Goal: Task Accomplishment & Management: Use online tool/utility

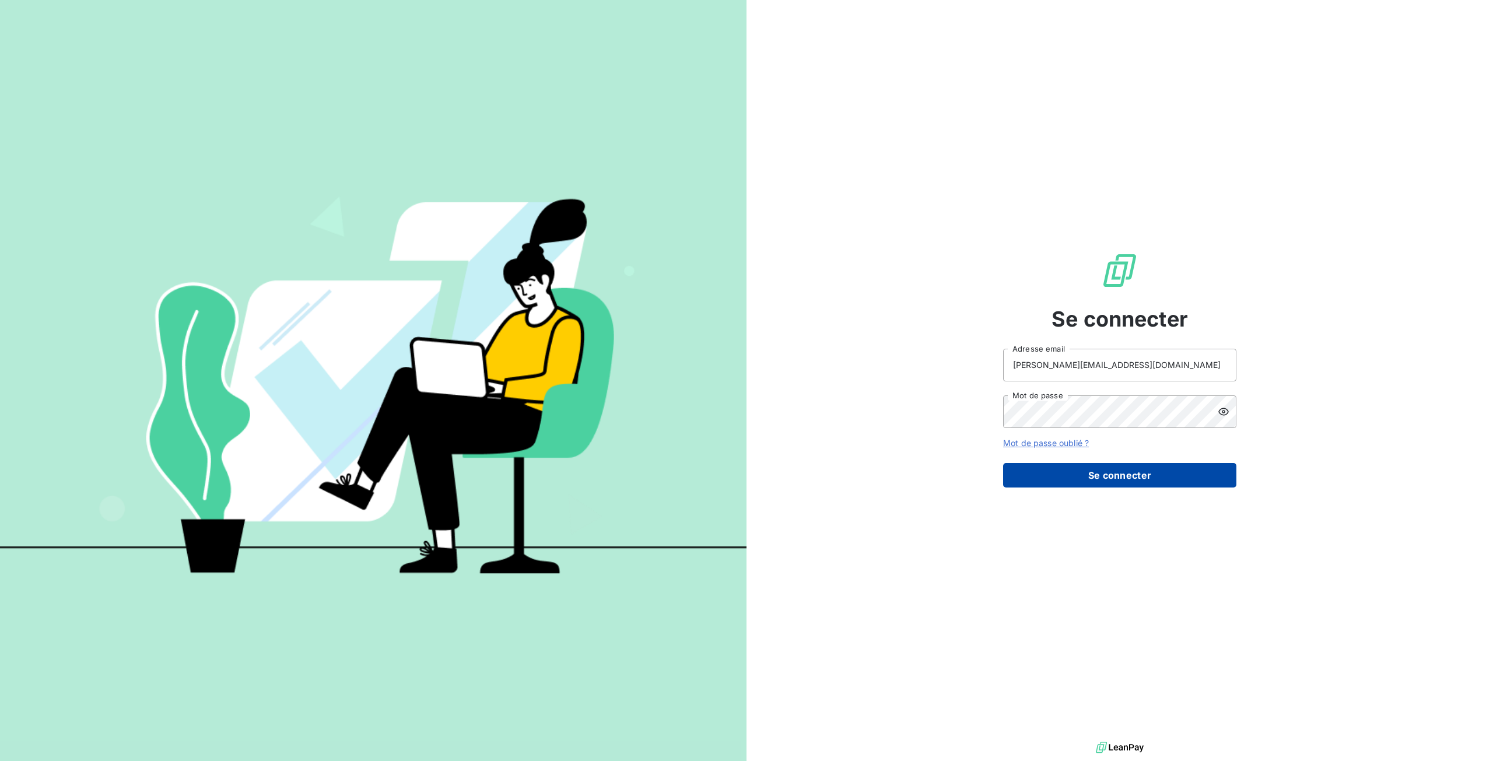
click at [1046, 471] on button "Se connecter" at bounding box center [1119, 475] width 233 height 24
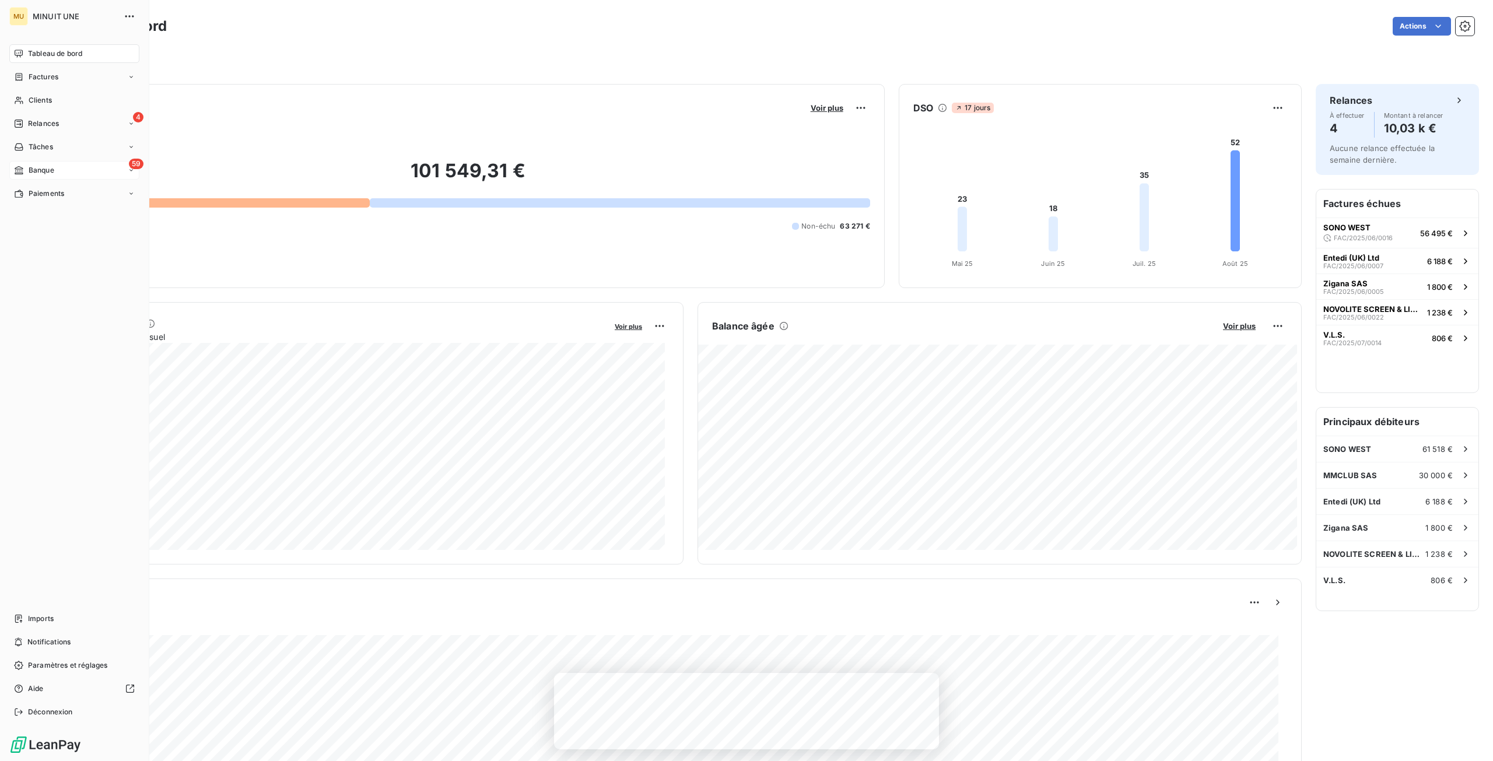
click at [35, 174] on span "Banque" at bounding box center [42, 170] width 26 height 10
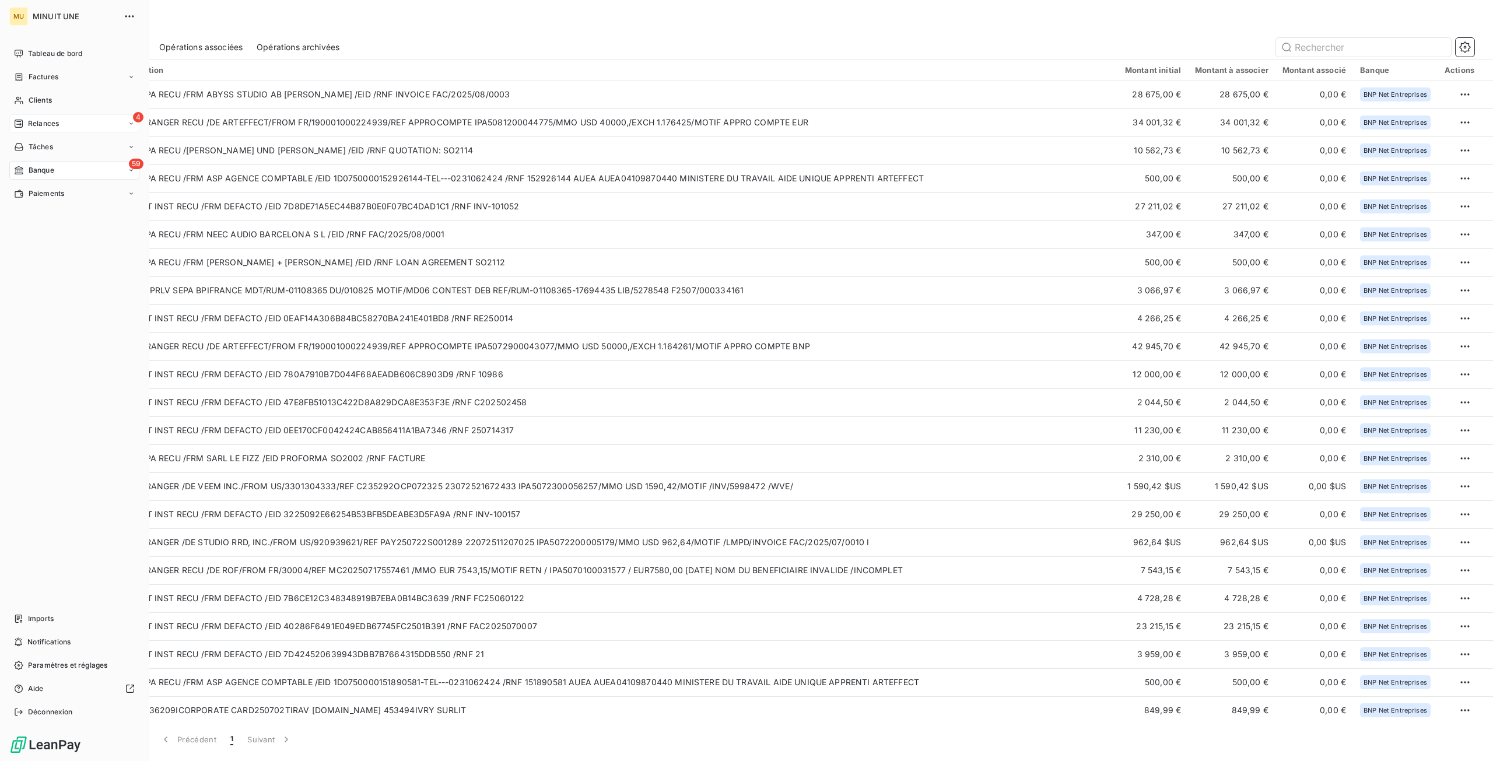
click at [29, 121] on span "Relances" at bounding box center [43, 123] width 31 height 10
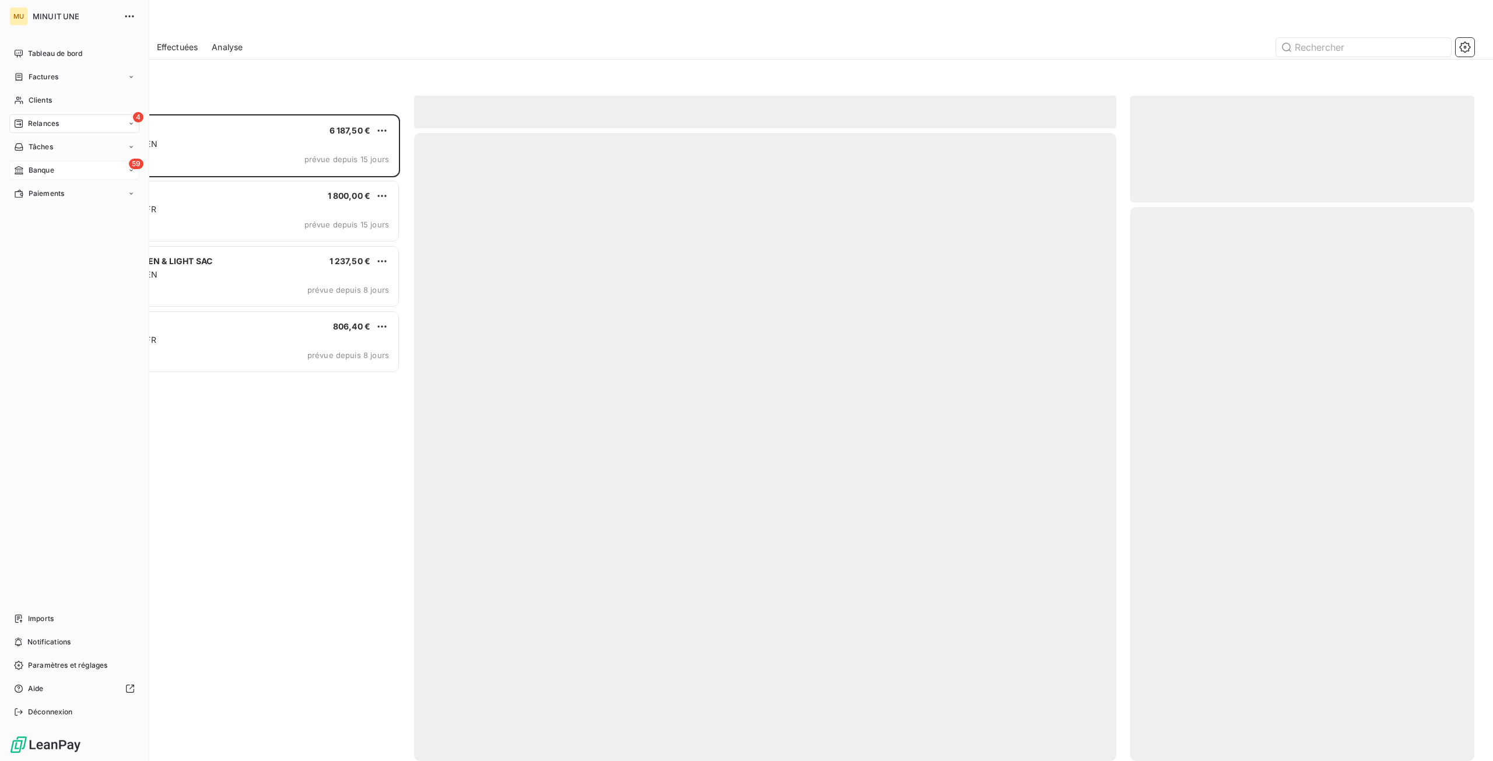
scroll to position [638, 335]
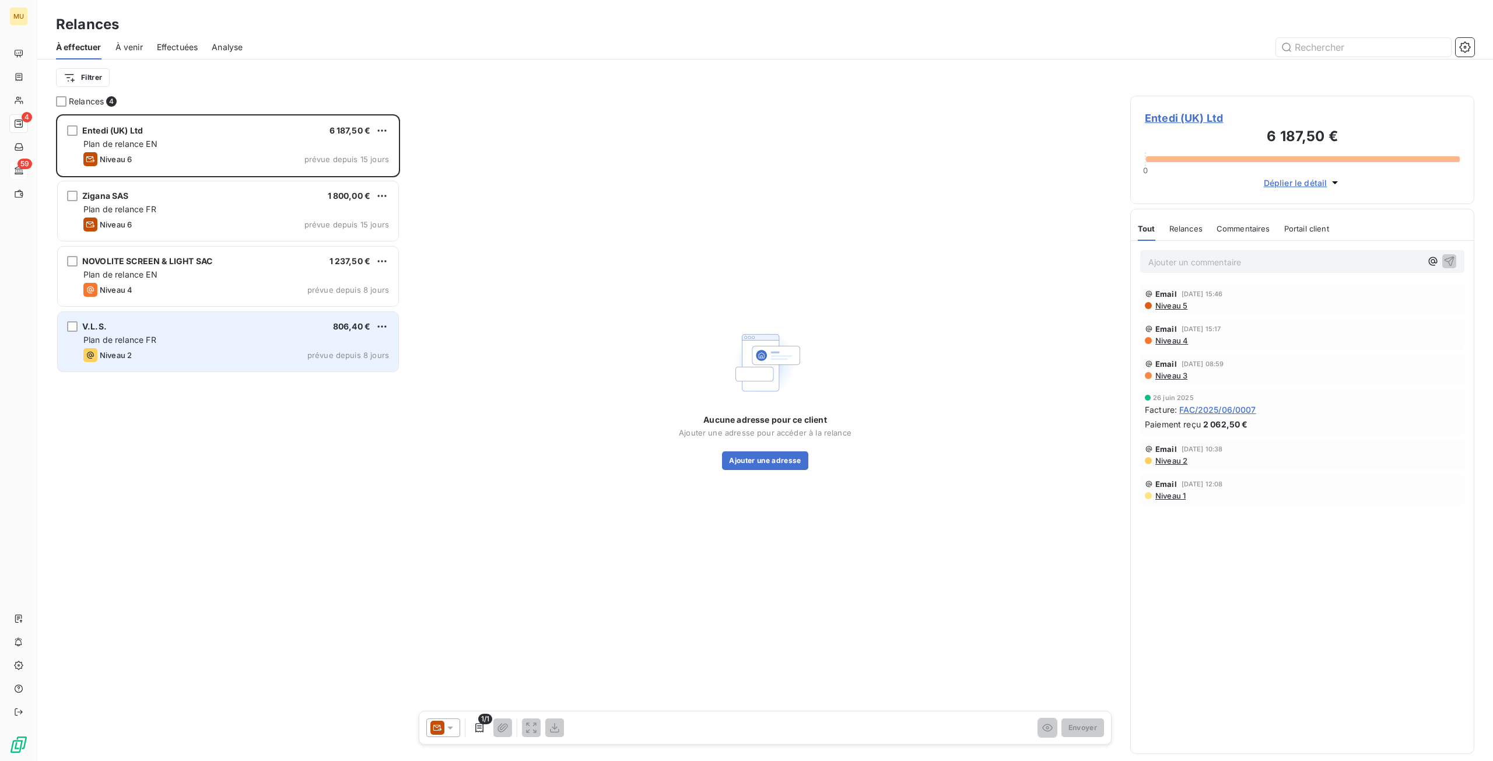
click at [264, 350] on div "Niveau 2 prévue depuis 8 jours" at bounding box center [236, 355] width 306 height 14
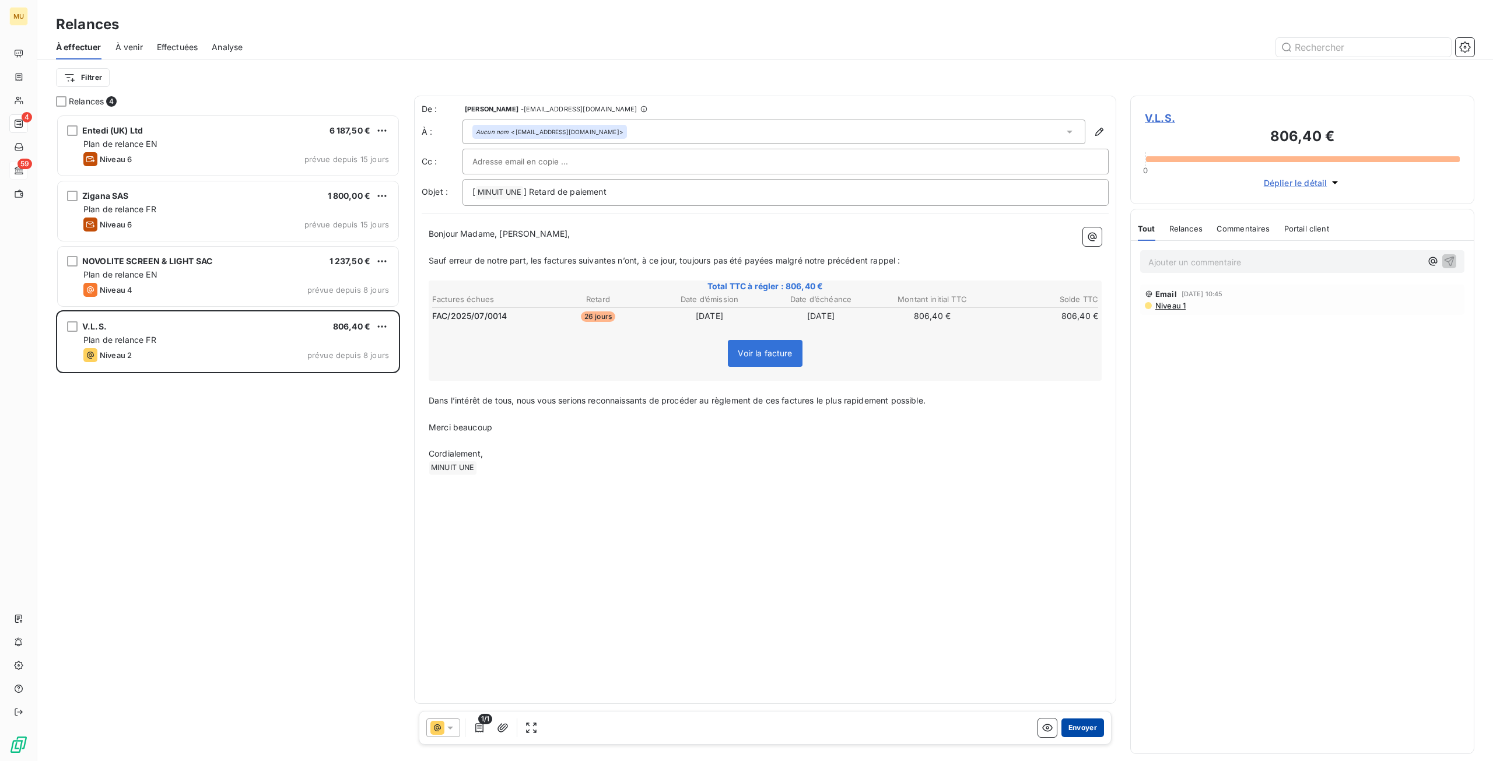
click at [1082, 728] on button "Envoyer" at bounding box center [1082, 727] width 43 height 19
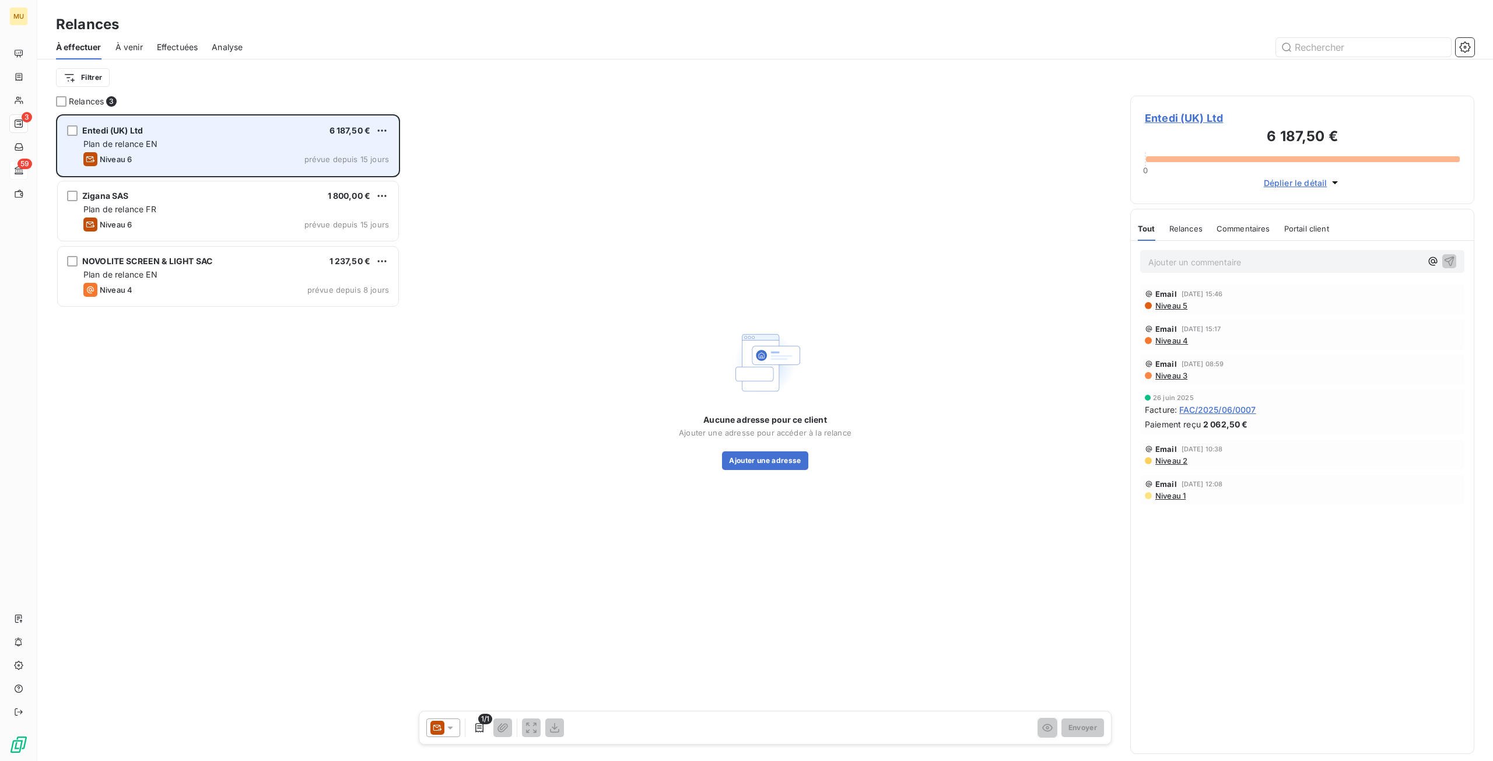
click at [231, 166] on div "Niveau 6 prévue depuis 15 jours" at bounding box center [236, 159] width 306 height 14
click at [210, 146] on div "Plan de relance EN" at bounding box center [236, 144] width 306 height 12
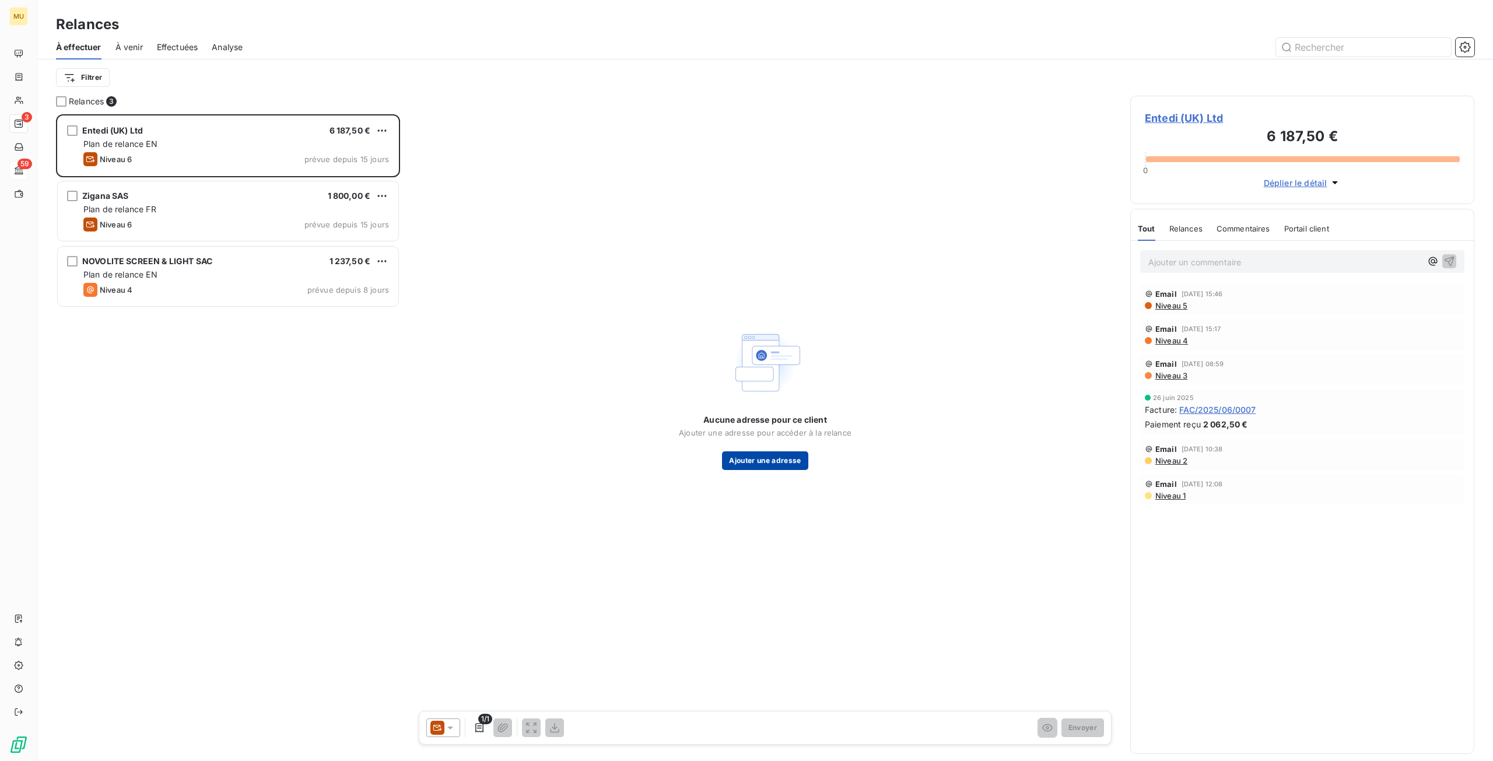
click at [794, 461] on button "Ajouter une adresse" at bounding box center [765, 460] width 86 height 19
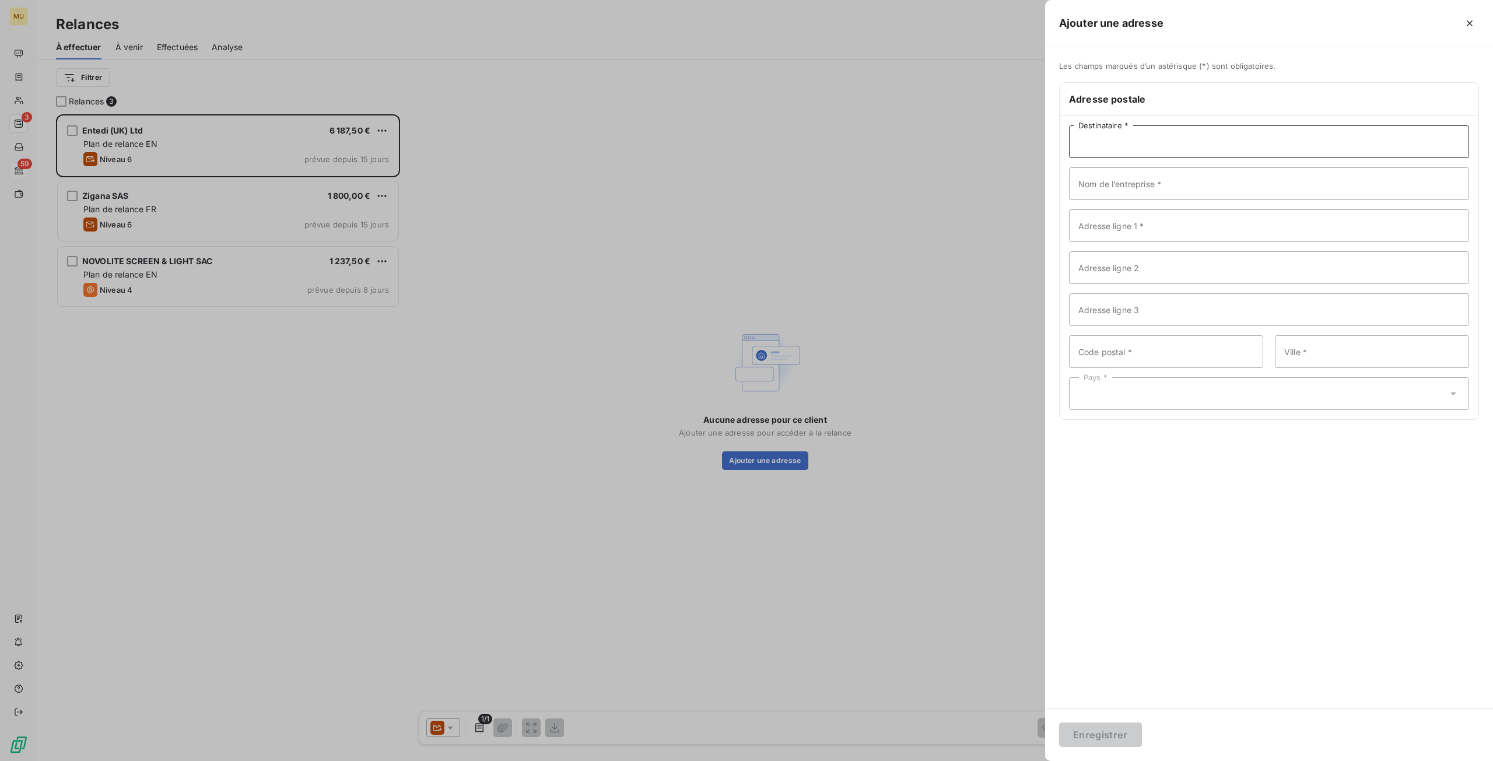
click at [1155, 145] on input "Destinataire *" at bounding box center [1269, 141] width 400 height 33
paste input "Entedi (UK) Ltd"
type input "Entedi (UK) Ltd"
click at [1156, 183] on input "Nom de l’entreprise *" at bounding box center [1269, 183] width 400 height 33
paste input "Entedi (UK) Ltd"
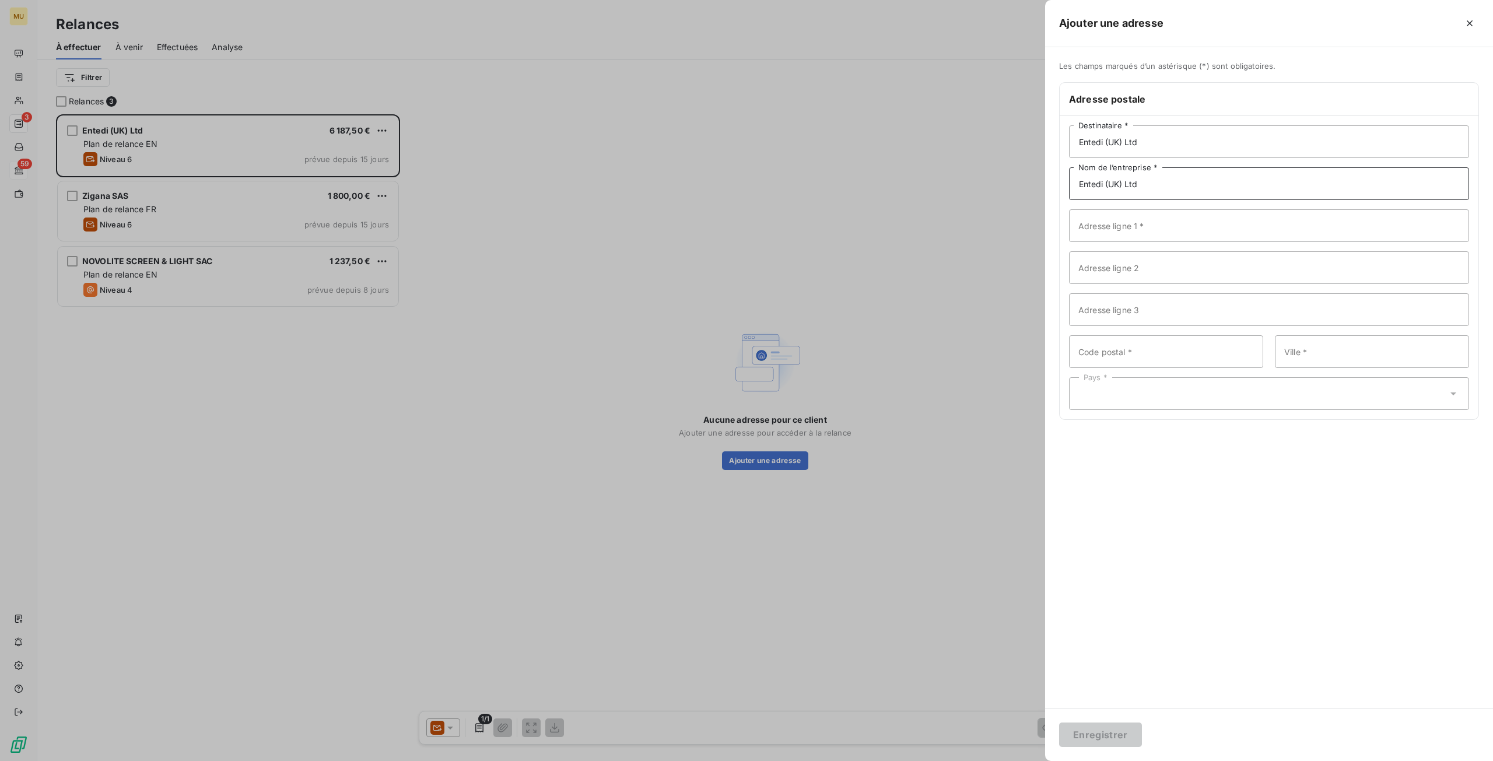
type input "Entedi (UK) Ltd"
drag, startPoint x: 1152, startPoint y: 141, endPoint x: 1068, endPoint y: 141, distance: 84.0
click at [1068, 141] on div "Entedi (UK) Ltd Destinataire * Entedi (UK) Ltd Nom de l’entreprise * Adresse li…" at bounding box center [1268, 267] width 419 height 303
click at [1114, 143] on input "Financial service" at bounding box center [1269, 141] width 400 height 33
click at [1133, 142] on input "Financial & Accounting service" at bounding box center [1269, 141] width 400 height 33
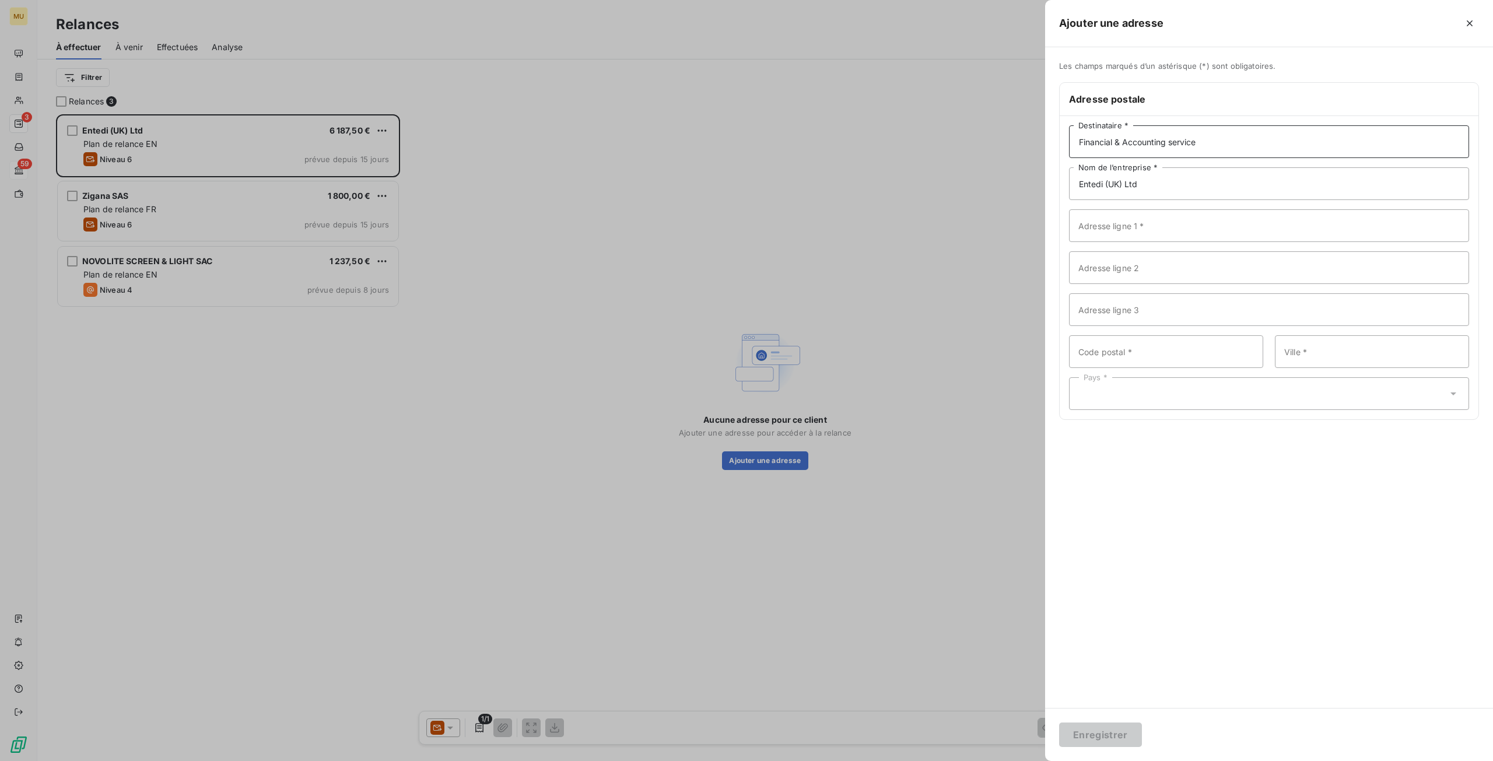
click at [1129, 142] on input "Financial & Accounting service" at bounding box center [1269, 141] width 400 height 33
type input "Financial & Accounting service"
click at [1178, 224] on input "Adresse ligne 1 *" at bounding box center [1269, 225] width 400 height 33
paste input "Unit 6 Trench Park"
drag, startPoint x: 1097, startPoint y: 226, endPoint x: 1012, endPoint y: 227, distance: 85.7
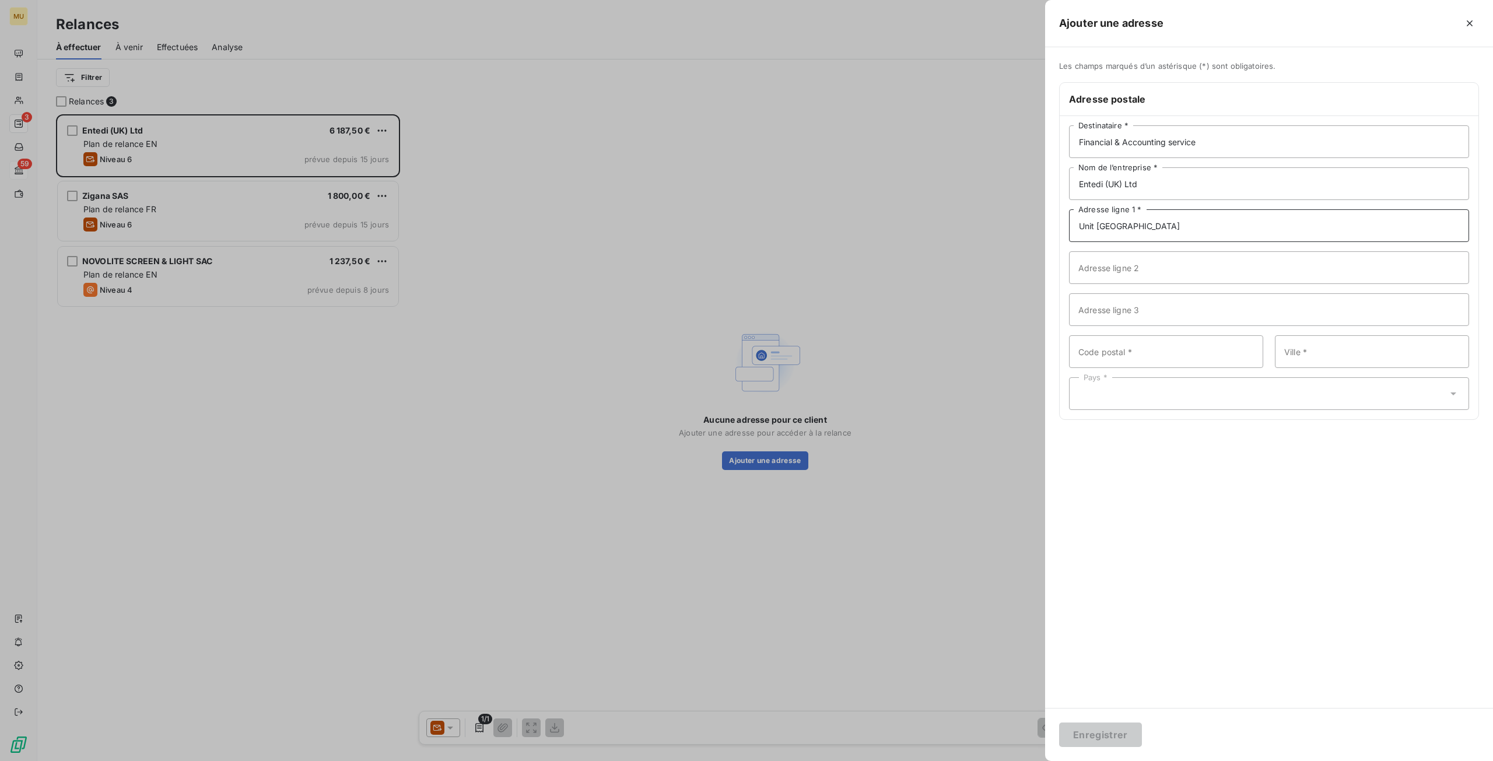
click at [1012, 760] on div "Ajouter une adresse Les champs marqués d’un astérisque (*) sont obligatoires. A…" at bounding box center [746, 761] width 1493 height 0
type input "Unit 6 Trench Park"
click at [1092, 272] on input "Adresse ligne 2" at bounding box center [1269, 267] width 400 height 33
paste input "Trench Road"
type input "Trench Road"
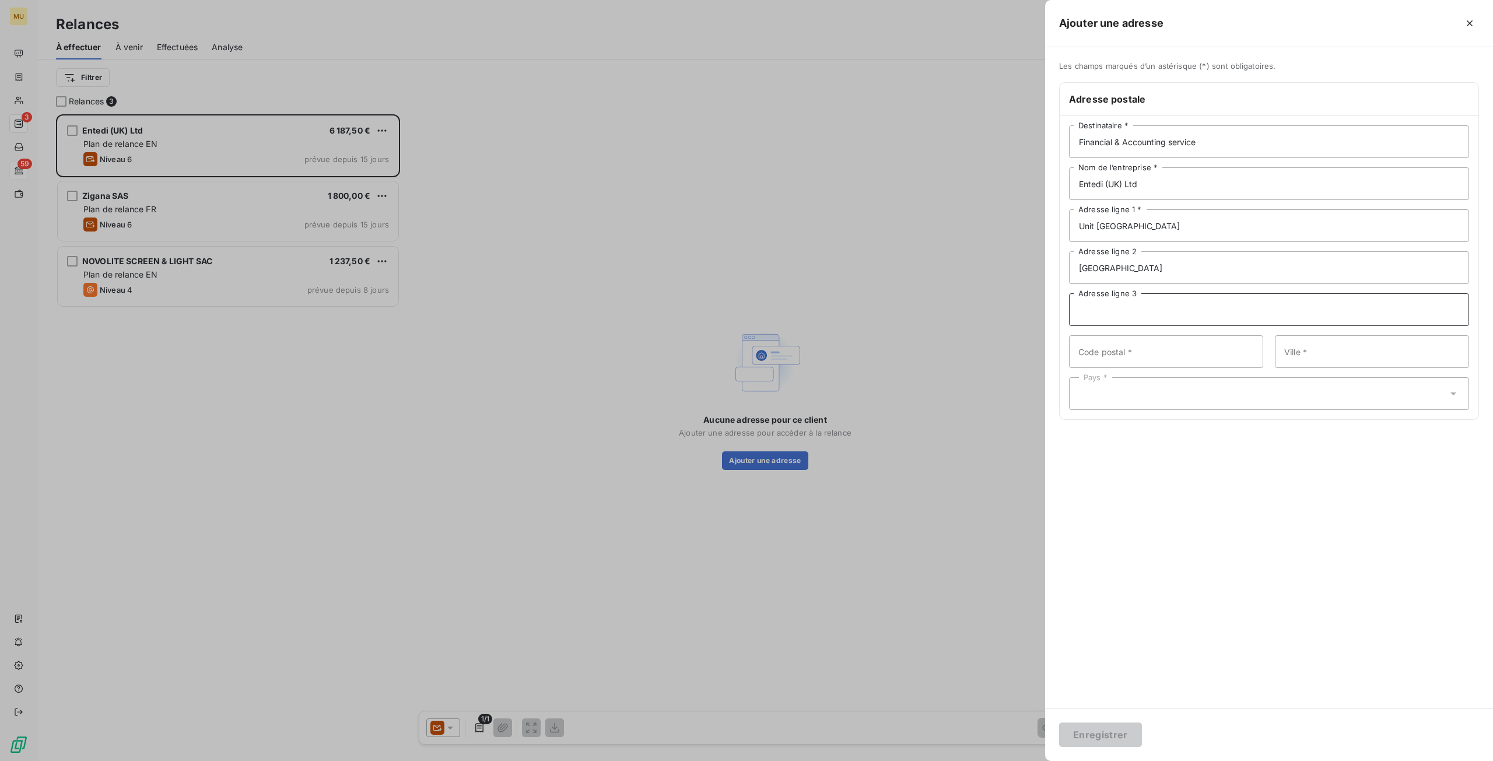
click at [1150, 308] on input "Adresse ligne 3" at bounding box center [1269, 309] width 400 height 33
paste input "Mallusk"
type input "Mallusk"
click at [1157, 354] on input "Code postal *" at bounding box center [1166, 351] width 194 height 33
paste input "BT364TY"
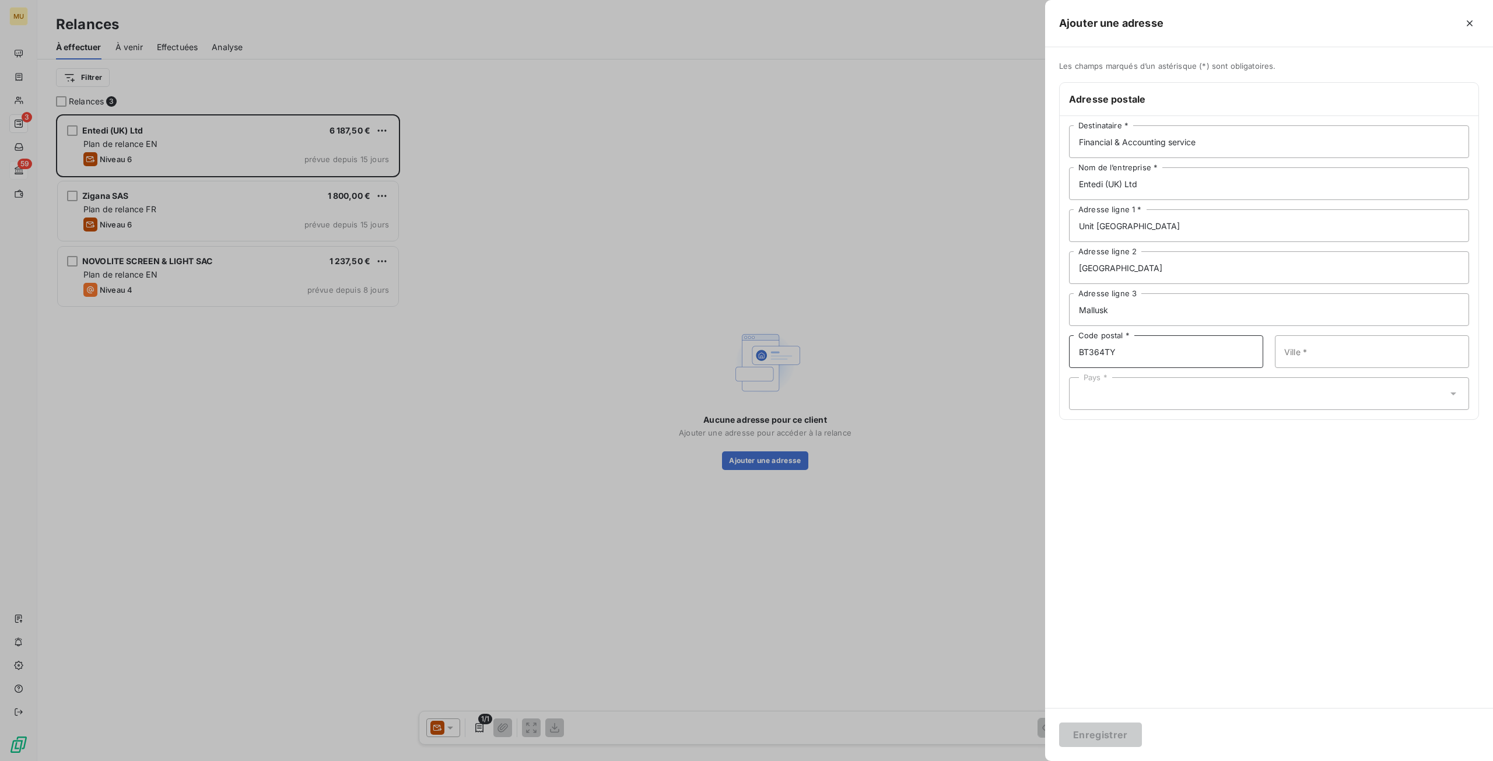
type input "BT364TY"
click at [1370, 354] on input "Ville *" at bounding box center [1372, 351] width 194 height 33
paste input "Newtownabbey"
type input "Newtownabbey"
click at [1329, 390] on div "Pays *" at bounding box center [1269, 393] width 400 height 33
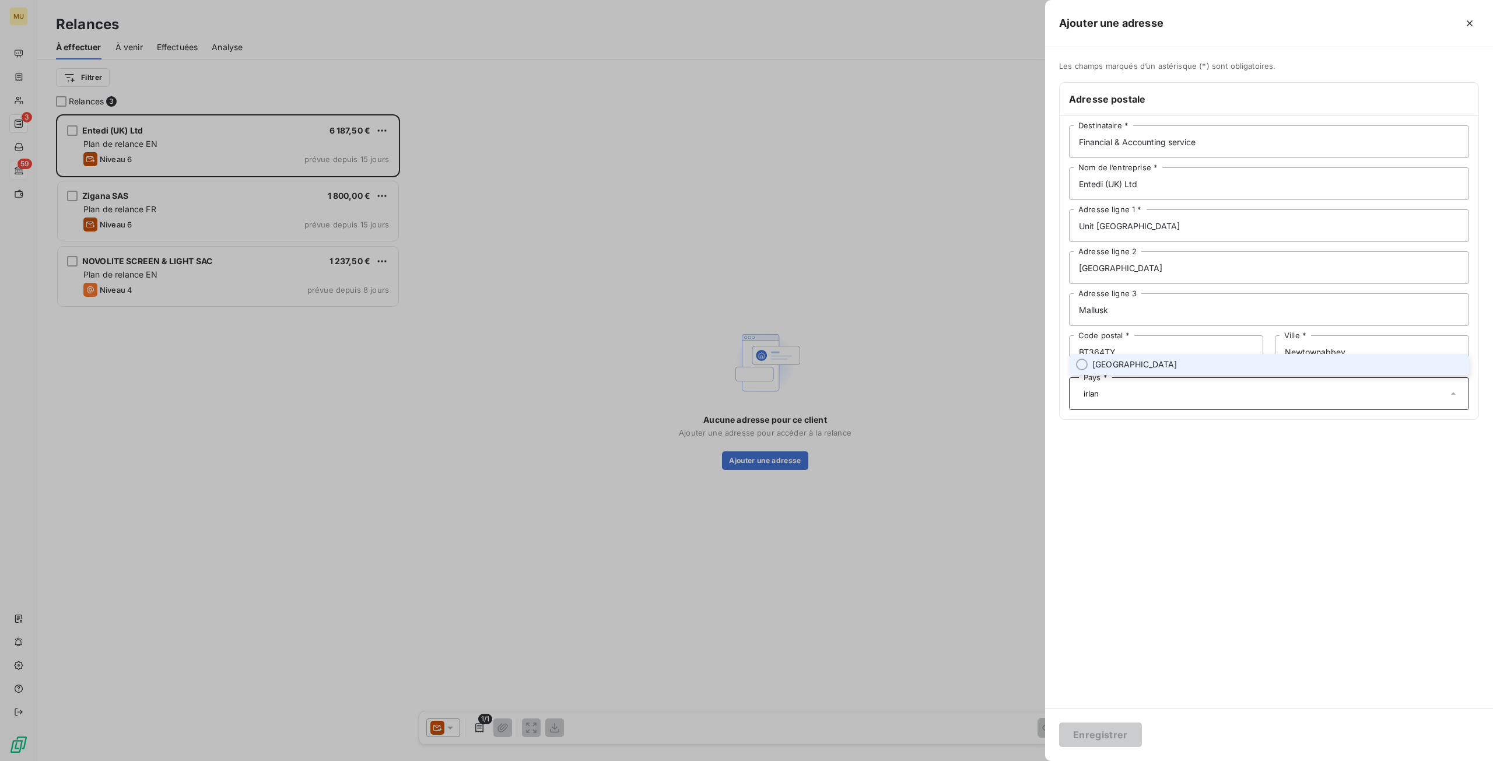
drag, startPoint x: 1187, startPoint y: 401, endPoint x: 1121, endPoint y: 399, distance: 65.3
click at [1056, 402] on div "Les champs marqués d’un astérisque (*) sont obligatoires. Adresse postale Finan…" at bounding box center [1269, 247] width 448 height 373
drag, startPoint x: 1128, startPoint y: 398, endPoint x: 1041, endPoint y: 400, distance: 86.9
click at [1041, 760] on div "Ajouter une adresse Les champs marqués d’un astérisque (*) sont obligatoires. A…" at bounding box center [746, 761] width 1493 height 0
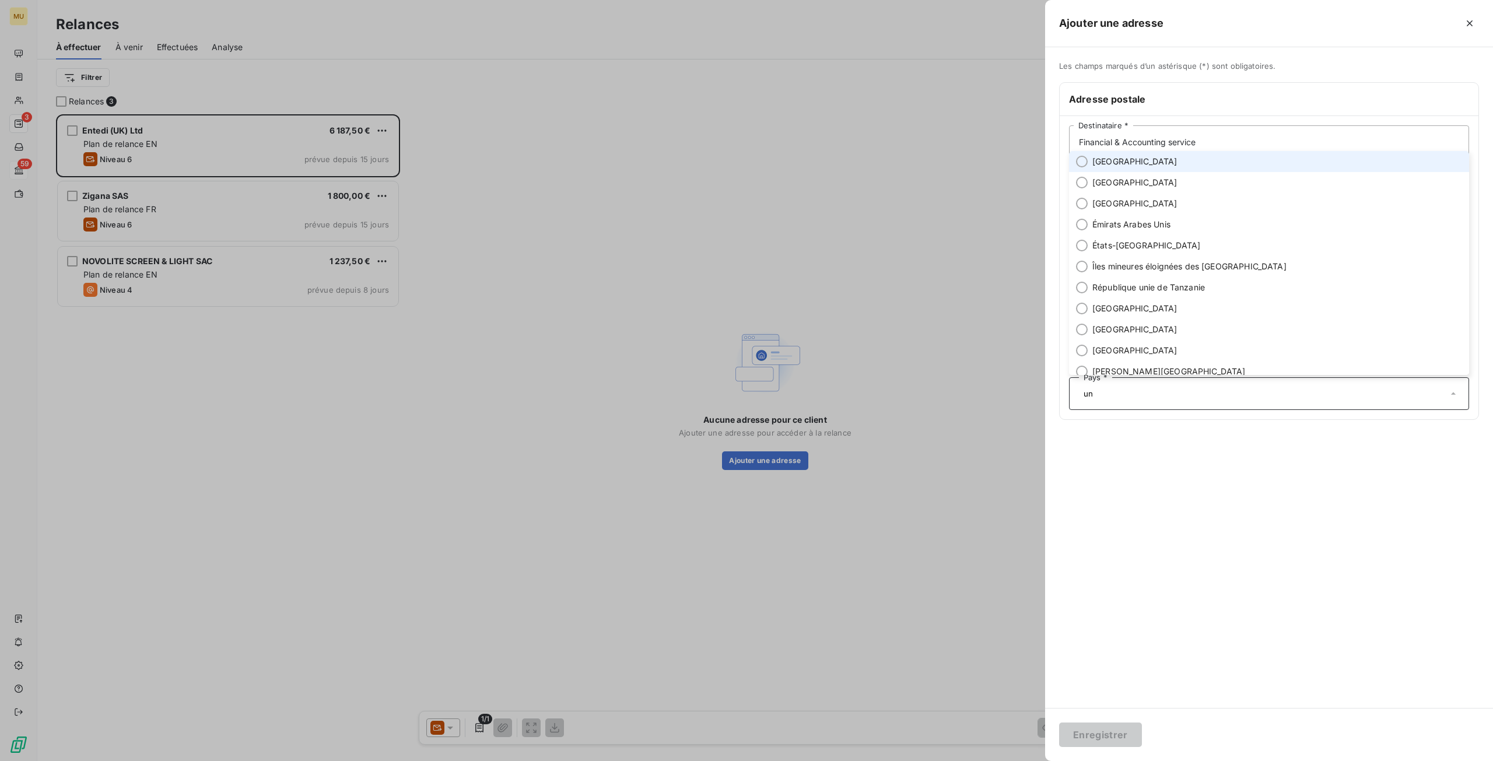
type input "u"
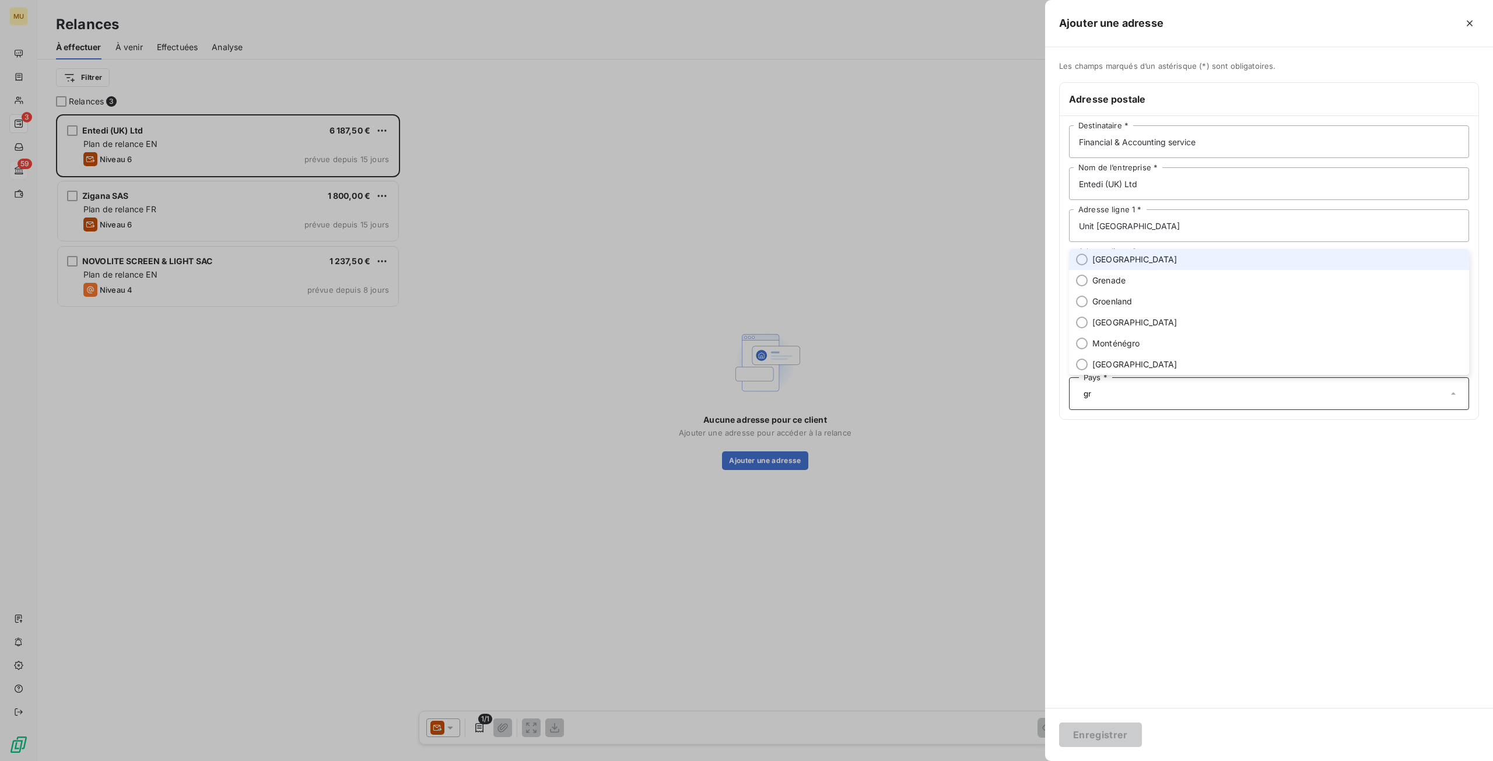
type input "g"
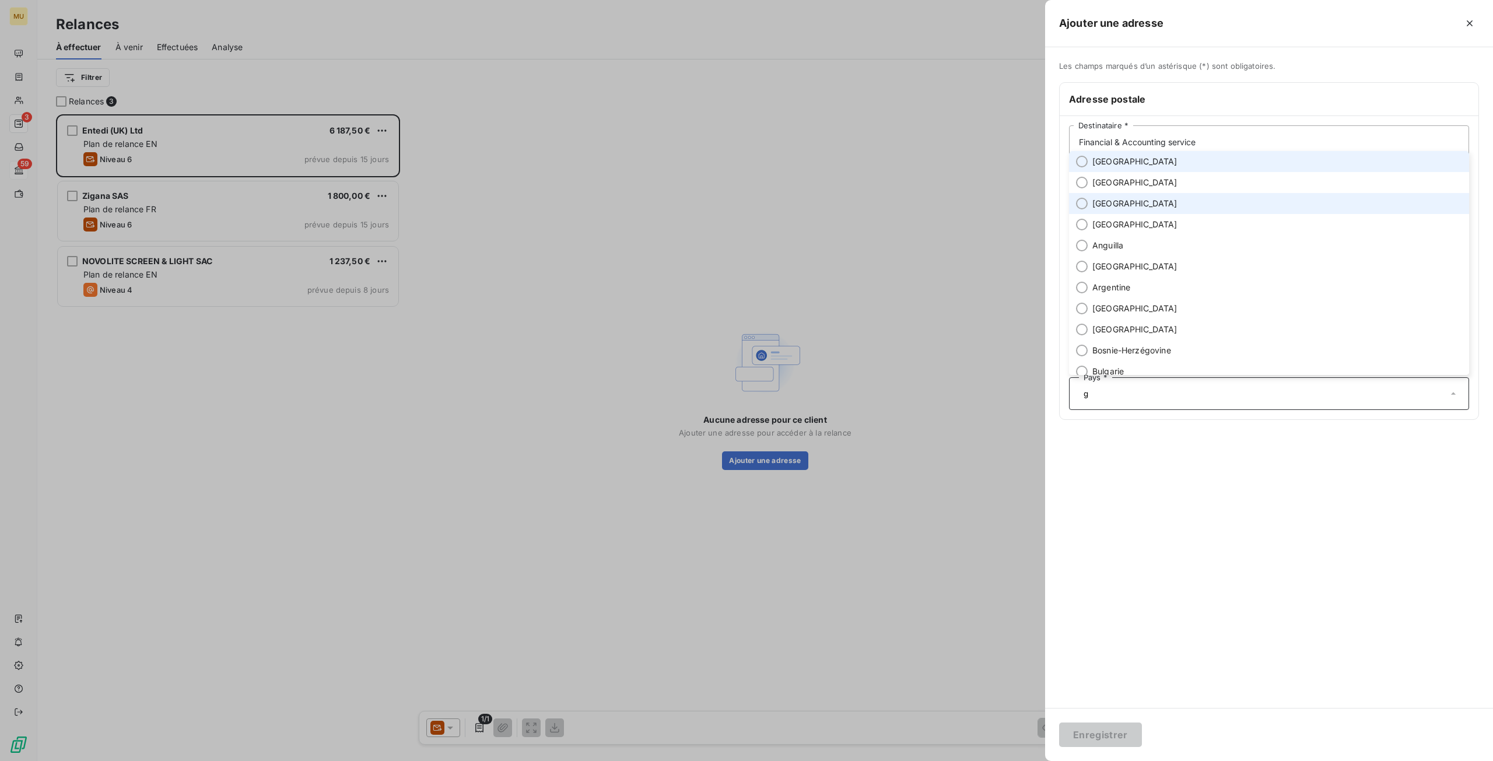
type input "gb"
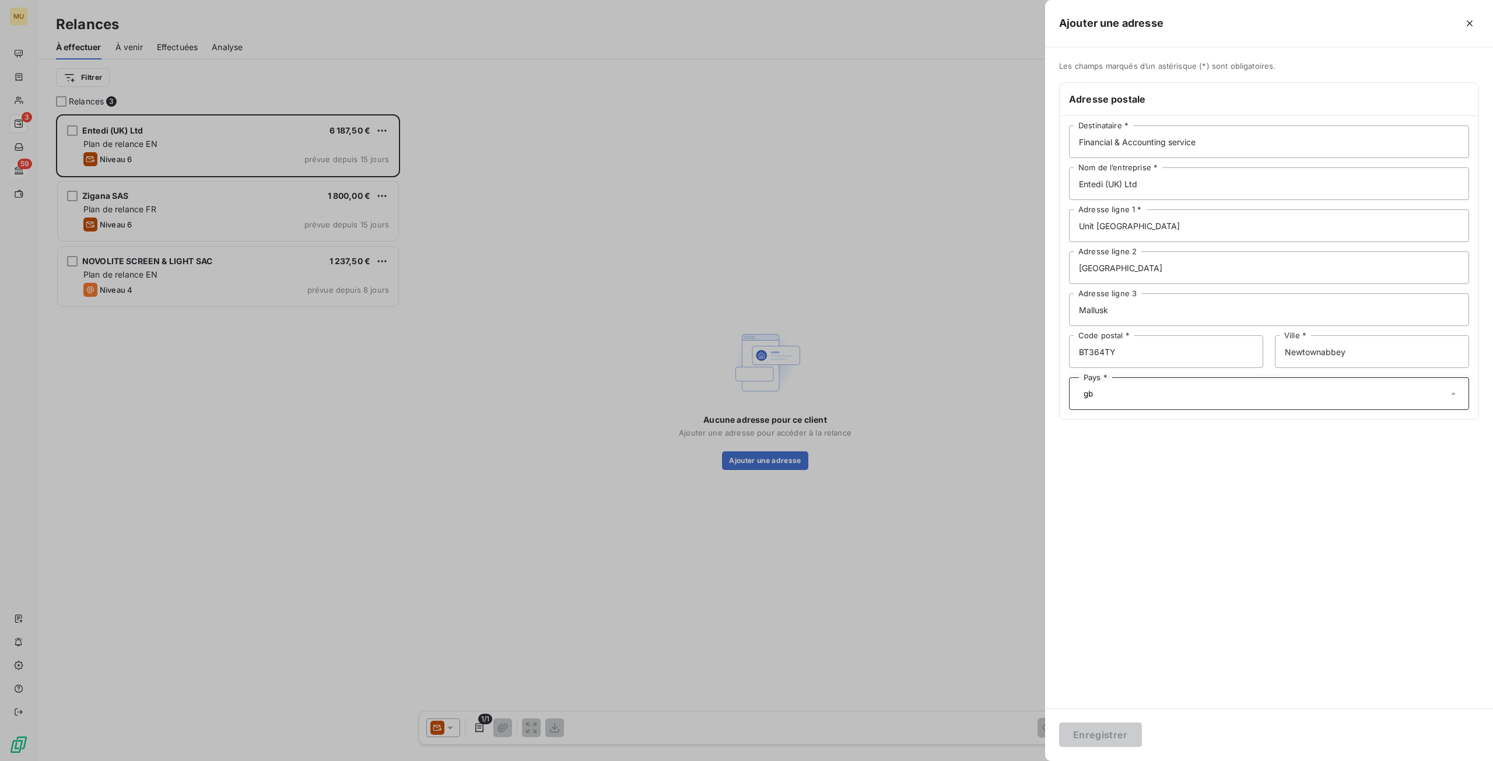
drag, startPoint x: 1124, startPoint y: 395, endPoint x: 1037, endPoint y: 396, distance: 86.9
click at [1037, 760] on div "Ajouter une adresse Les champs marqués d’un astérisque (*) sont obligatoires. A…" at bounding box center [746, 761] width 1493 height 0
type input "a"
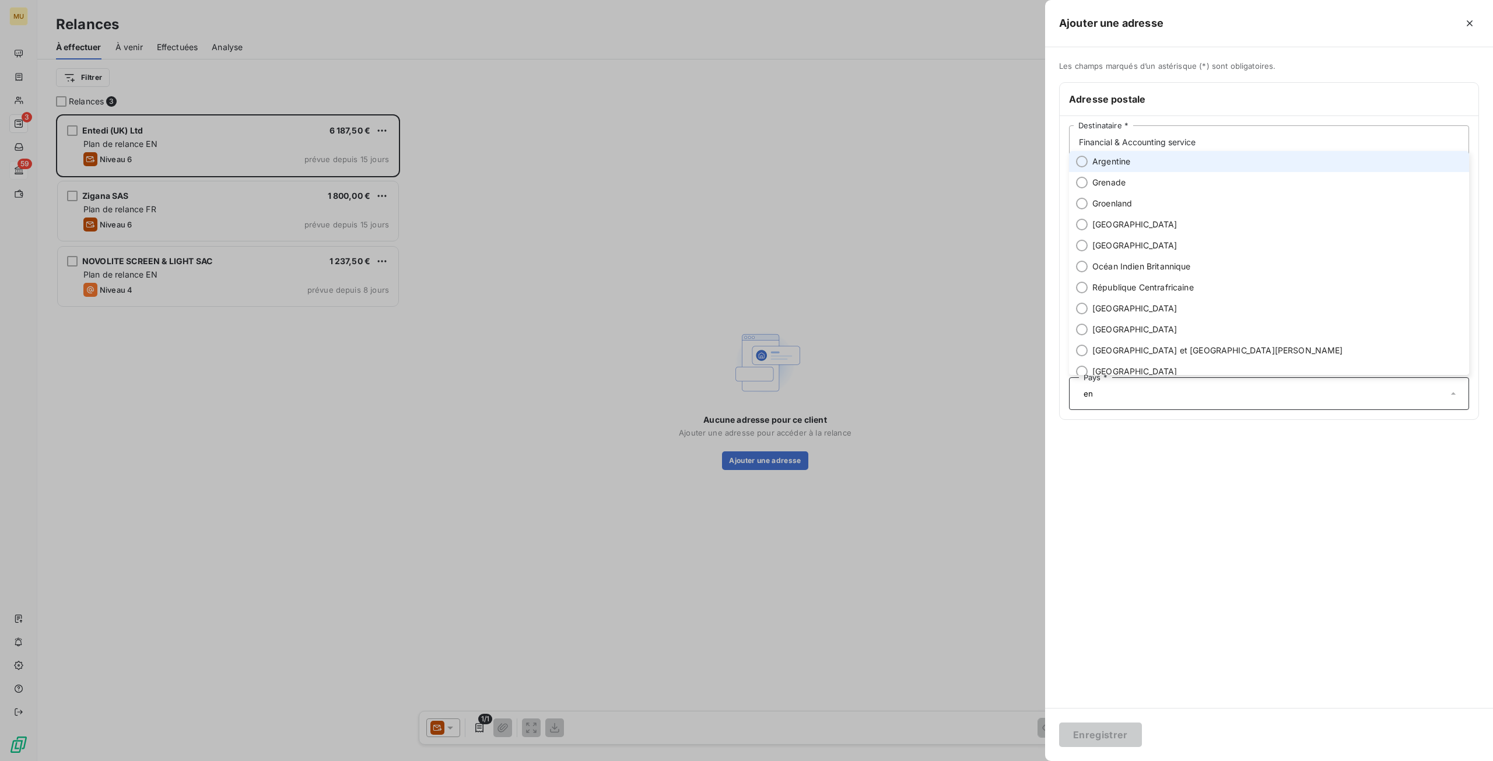
type input "e"
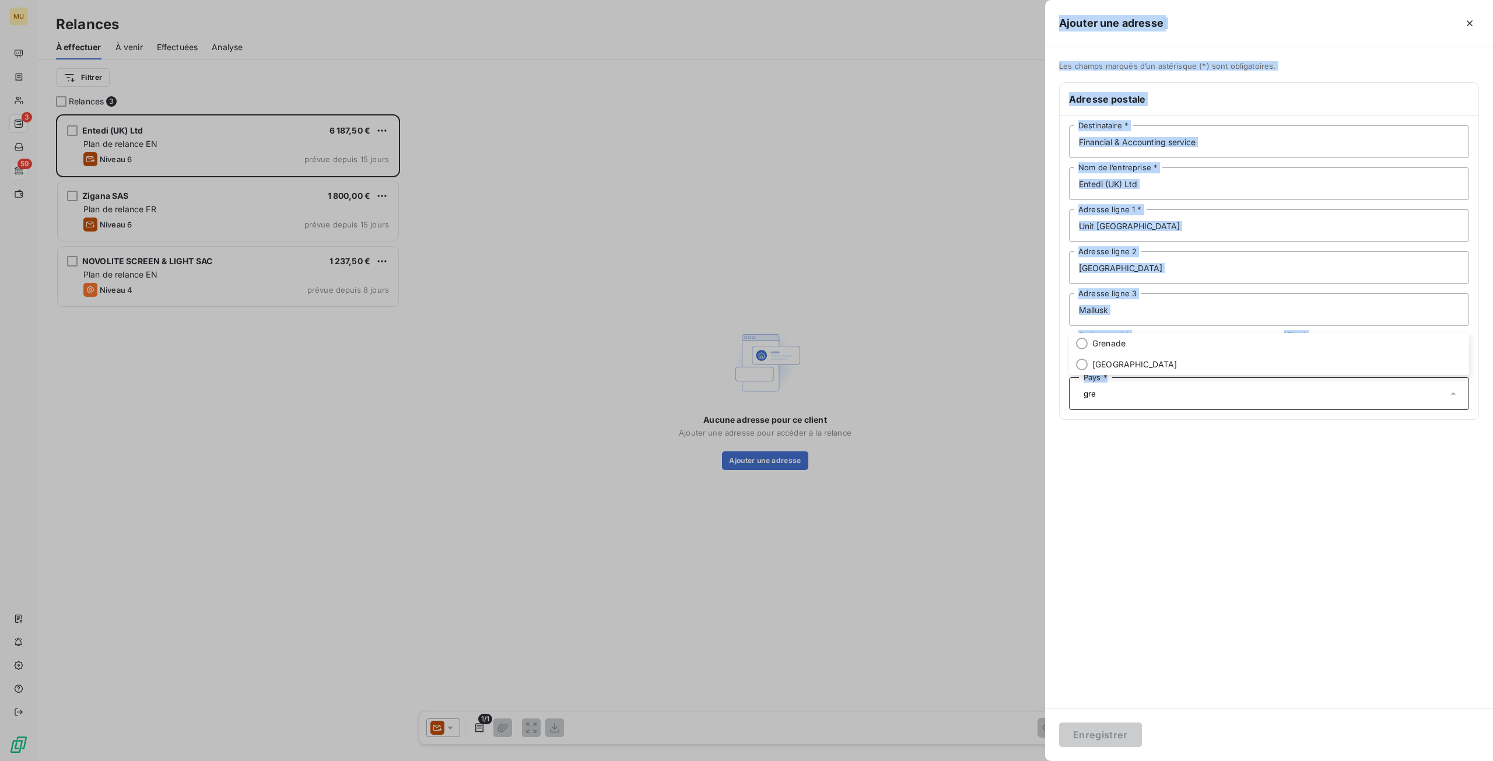
drag, startPoint x: 1107, startPoint y: 402, endPoint x: 1043, endPoint y: 399, distance: 64.2
click at [1043, 760] on div "Ajouter une adresse Les champs marqués d’un astérisque (*) sont obligatoires. A…" at bounding box center [746, 761] width 1493 height 0
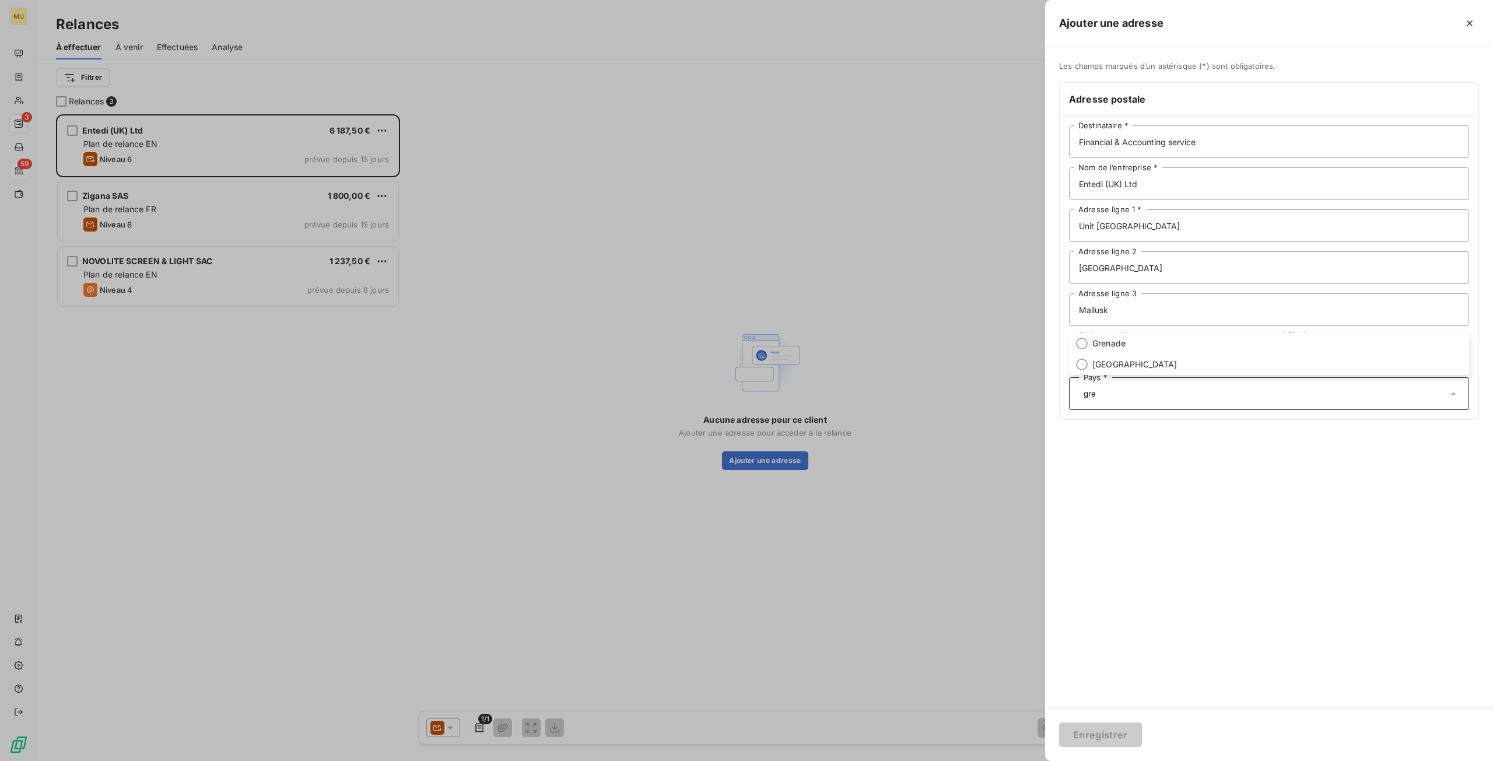
click at [1097, 396] on input "gre" at bounding box center [1263, 393] width 369 height 10
click at [1169, 434] on div "Les champs marqués d’un astérisque (*) sont obligatoires. Adresse postale Finan…" at bounding box center [1269, 377] width 448 height 661
click at [1157, 389] on div "Pays * gre" at bounding box center [1269, 393] width 400 height 33
type input "g"
click at [1114, 370] on span "Royaume-Uni" at bounding box center [1134, 372] width 85 height 12
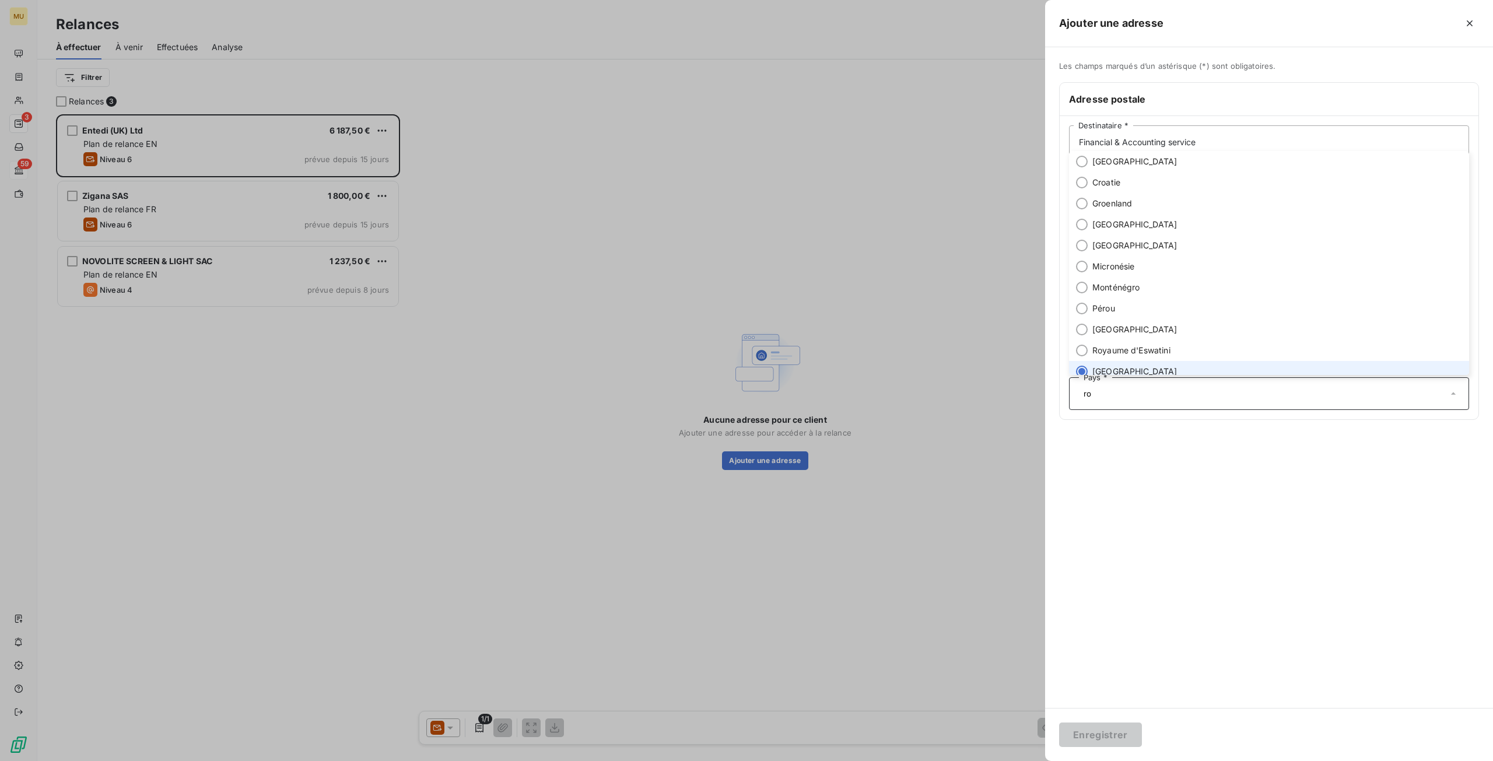
type input "ro"
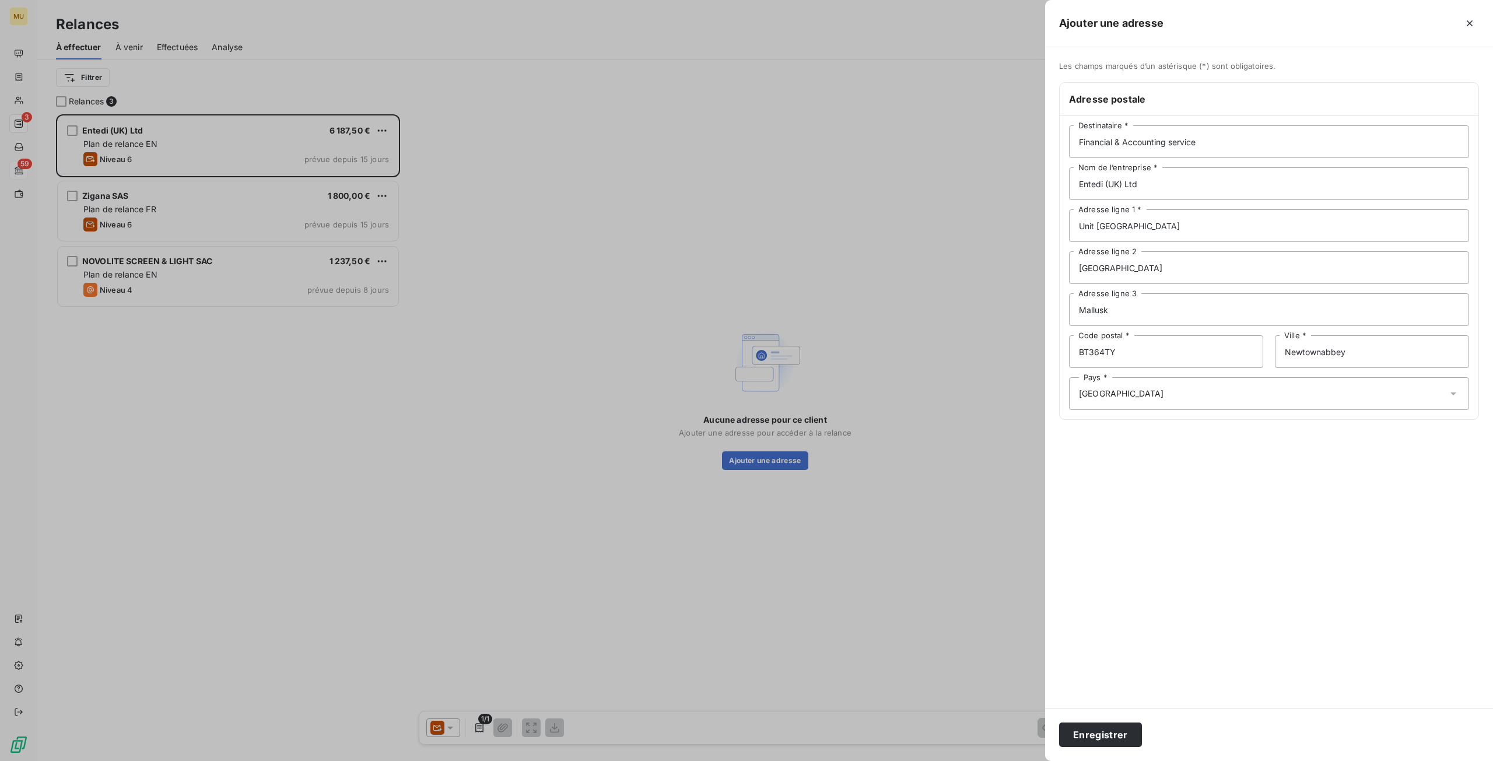
click at [1234, 496] on div "Les champs marqués d’un astérisque (*) sont obligatoires. Adresse postale Finan…" at bounding box center [1269, 377] width 448 height 661
click at [1122, 732] on button "Enregistrer" at bounding box center [1100, 734] width 83 height 24
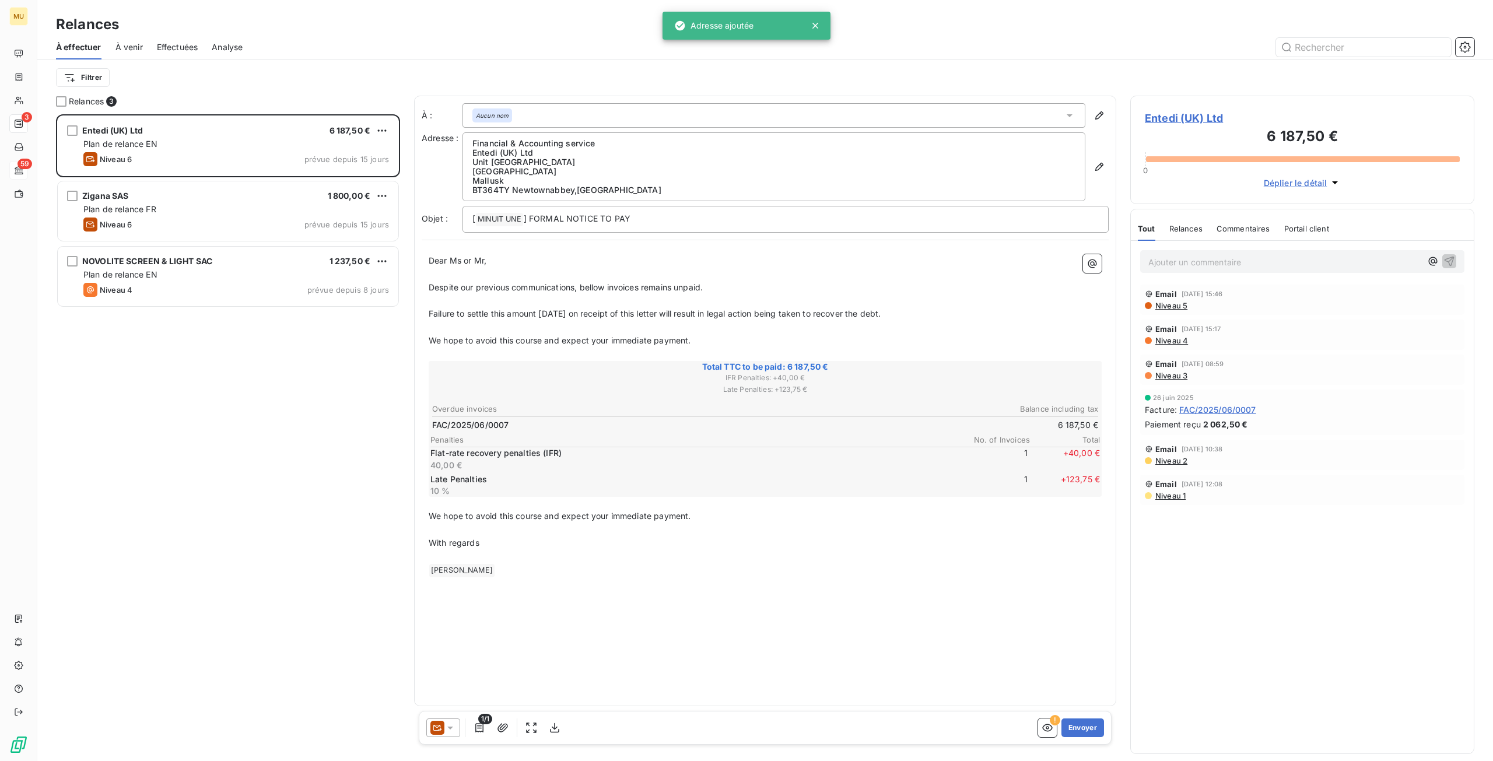
scroll to position [638, 335]
click at [355, 590] on div "Entedi (UK) Ltd 6 187,50 € Plan de relance EN Niveau 6 prévue depuis 15 jours Z…" at bounding box center [228, 437] width 344 height 647
click at [1065, 116] on icon at bounding box center [1070, 116] width 12 height 12
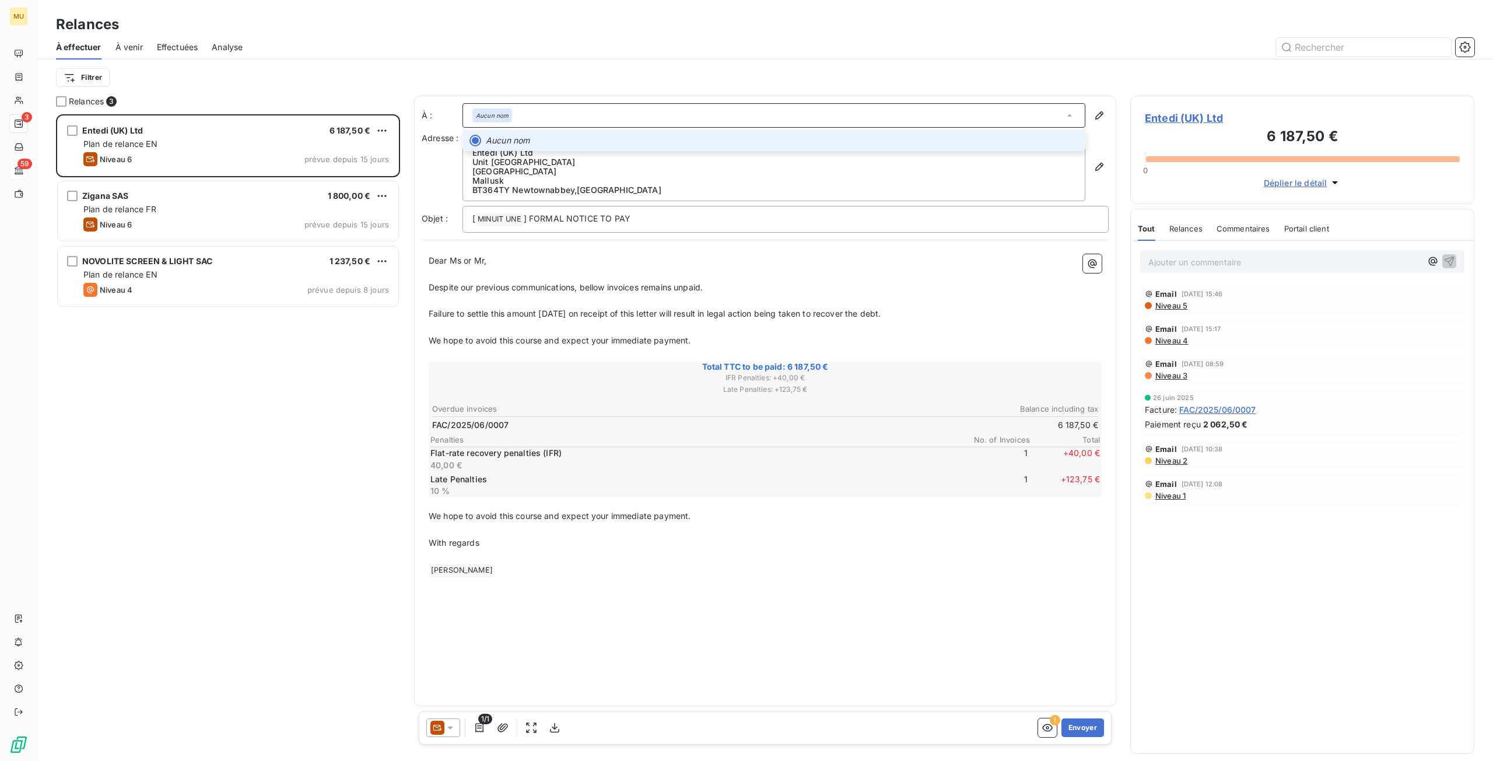
click at [1065, 116] on icon at bounding box center [1070, 116] width 12 height 12
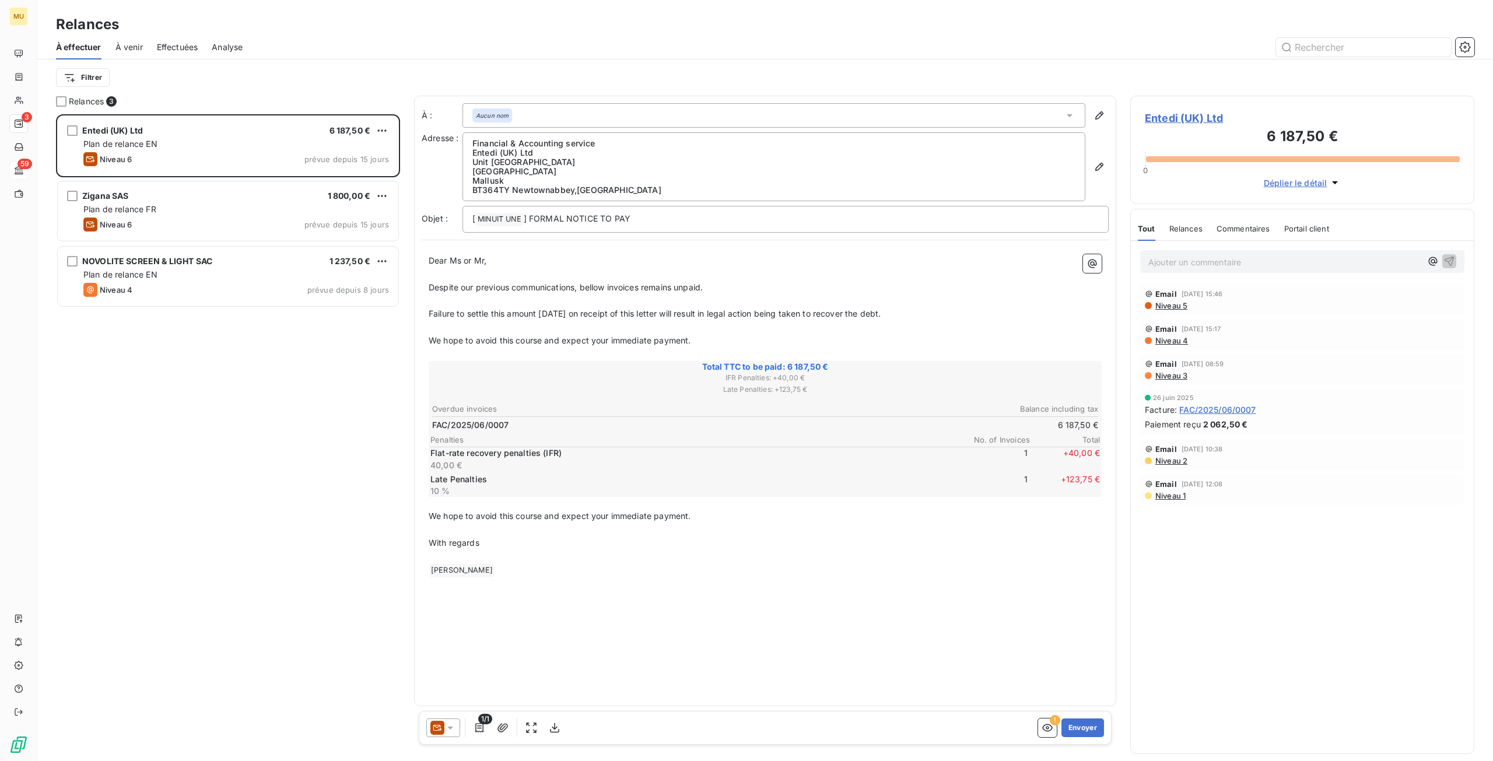
click at [570, 118] on div "Aucun nom" at bounding box center [773, 115] width 623 height 24
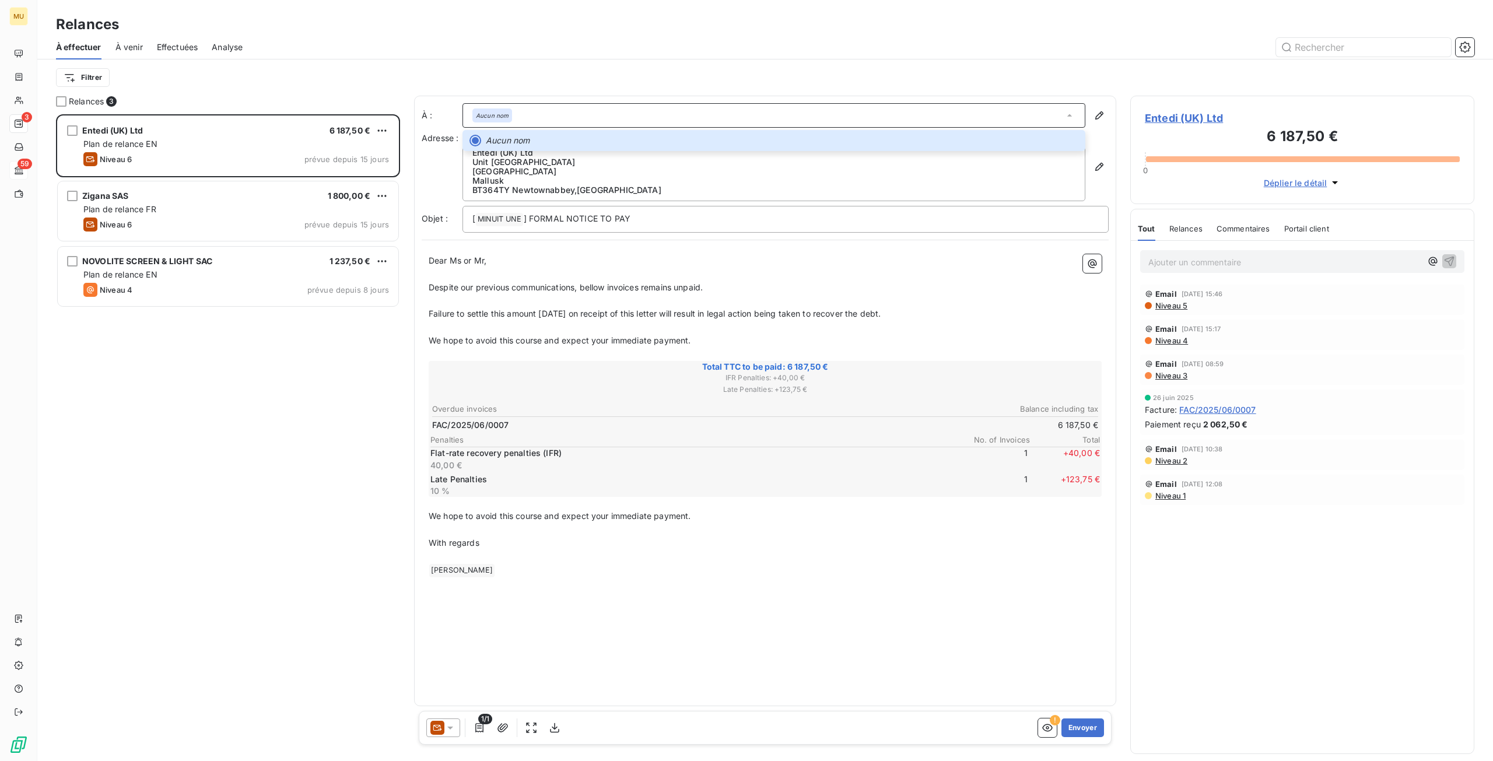
click at [328, 458] on div "Entedi (UK) Ltd 6 187,50 € Plan de relance EN Niveau 6 prévue depuis 15 jours Z…" at bounding box center [228, 437] width 344 height 647
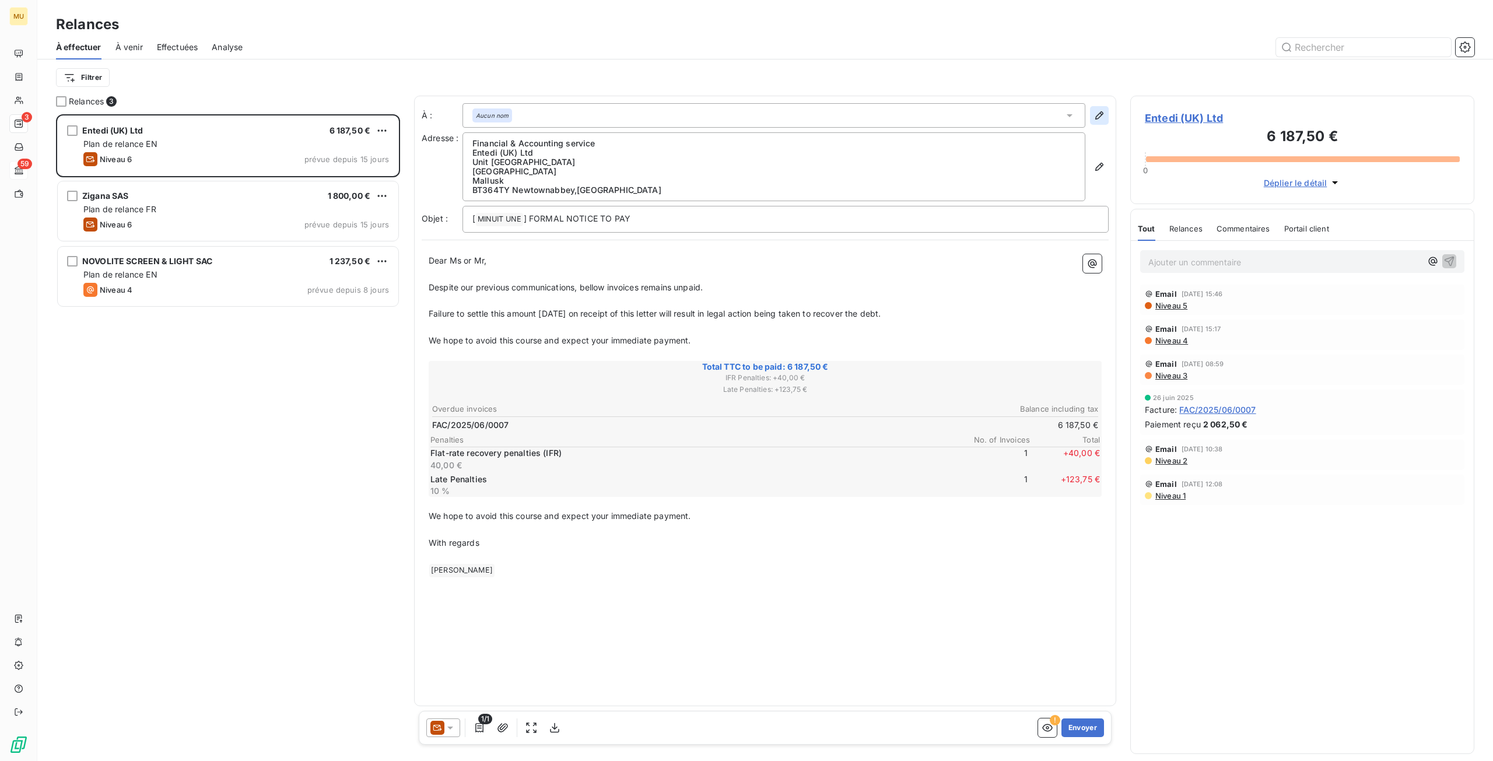
click at [1098, 115] on icon "button" at bounding box center [1099, 116] width 12 height 12
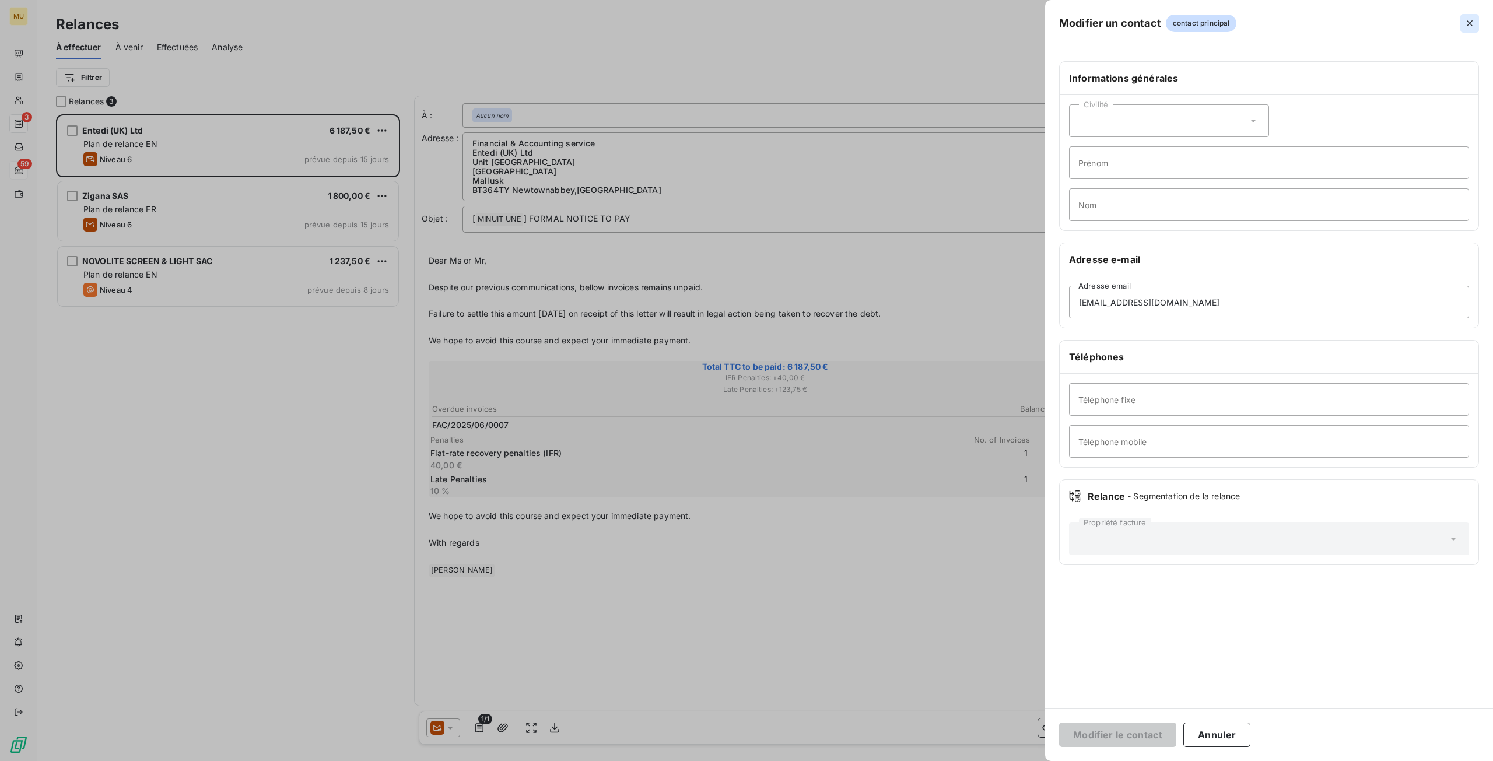
click at [1476, 26] on button "button" at bounding box center [1469, 23] width 19 height 19
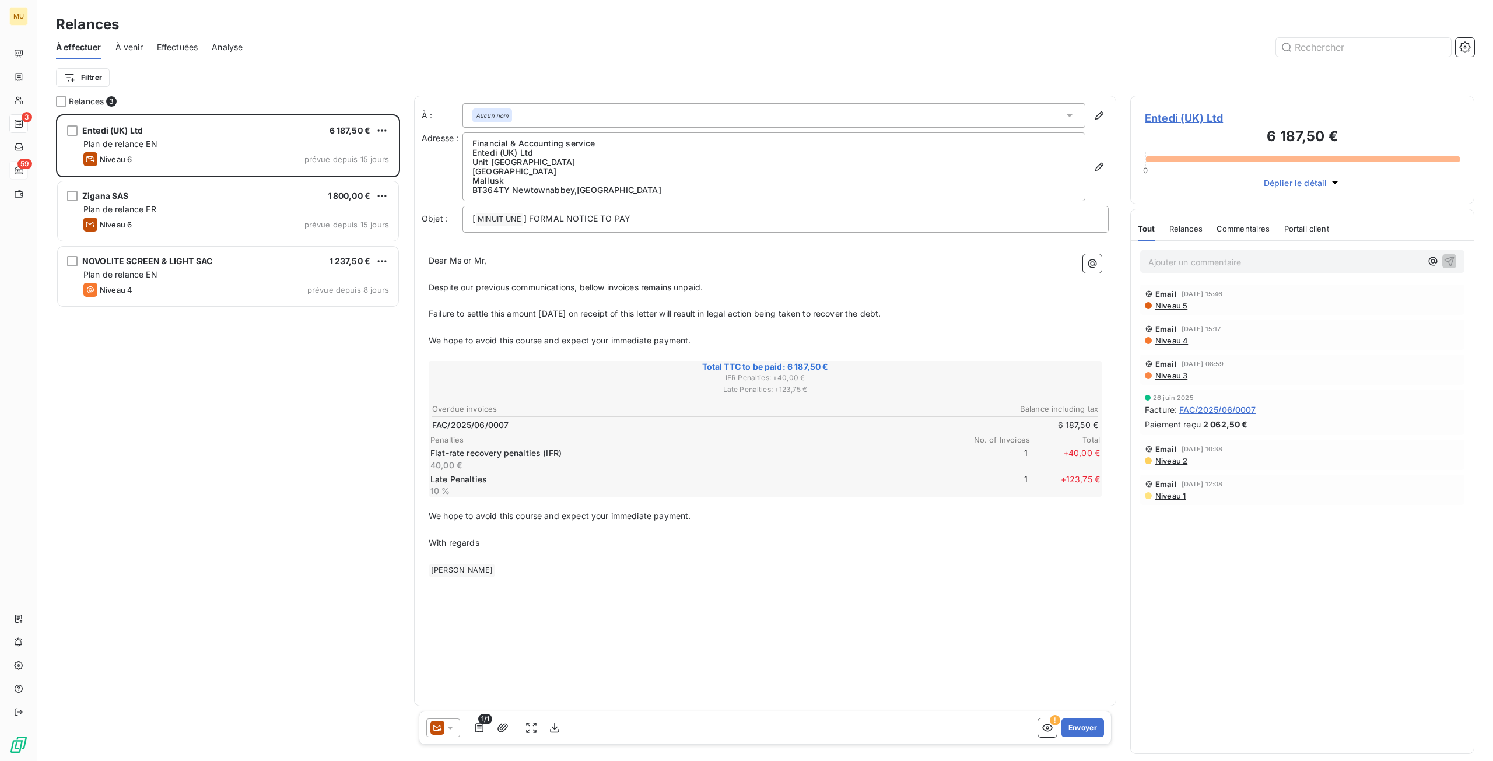
drag, startPoint x: 1199, startPoint y: 408, endPoint x: 238, endPoint y: 398, distance: 961.0
click at [238, 398] on div "Entedi (UK) Ltd 6 187,50 € Plan de relance EN Niveau 6 prévue depuis 15 jours Z…" at bounding box center [228, 437] width 344 height 647
click at [1047, 733] on icon "button" at bounding box center [1047, 728] width 12 height 12
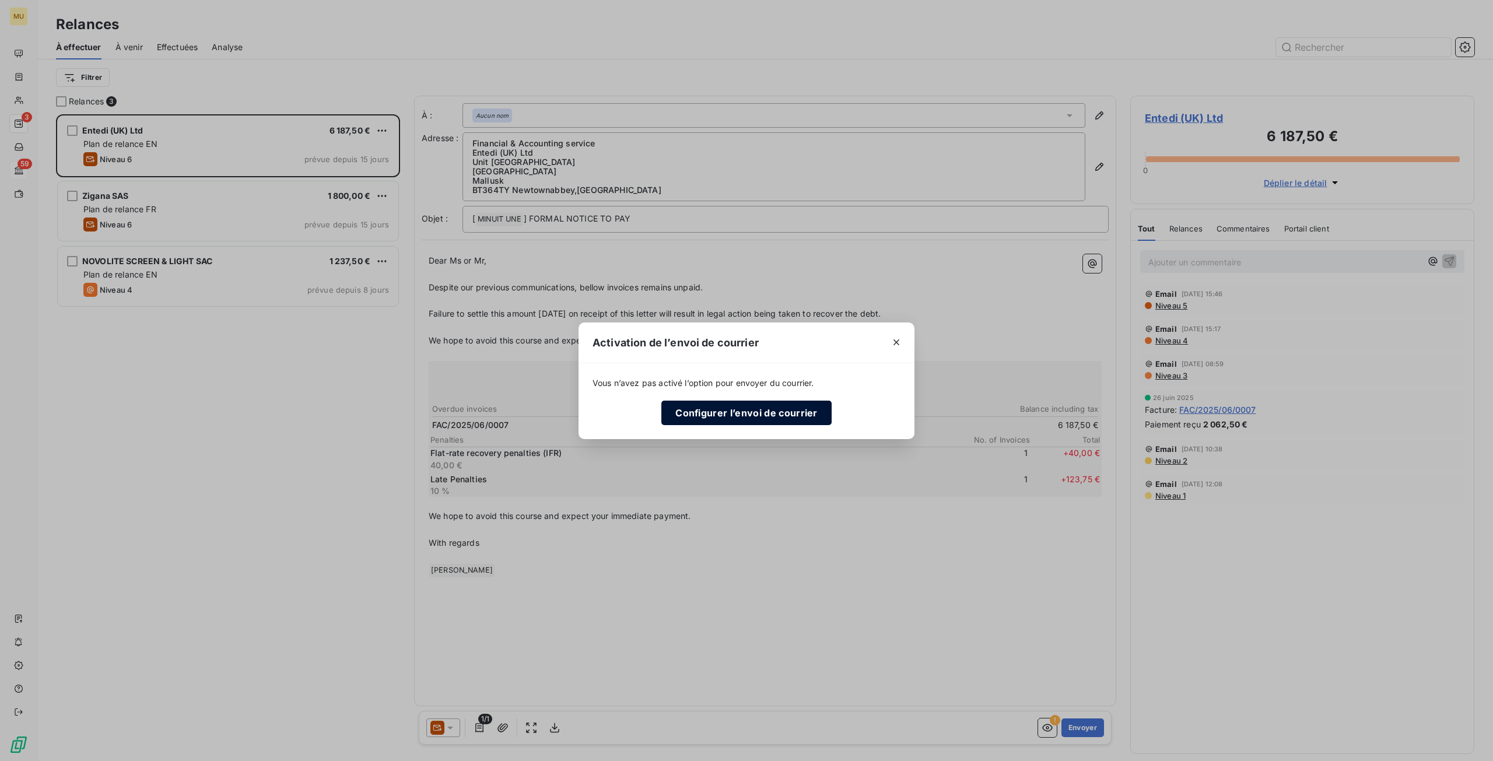
click at [799, 414] on button "Configurer l’envoi de courrier" at bounding box center [746, 413] width 170 height 24
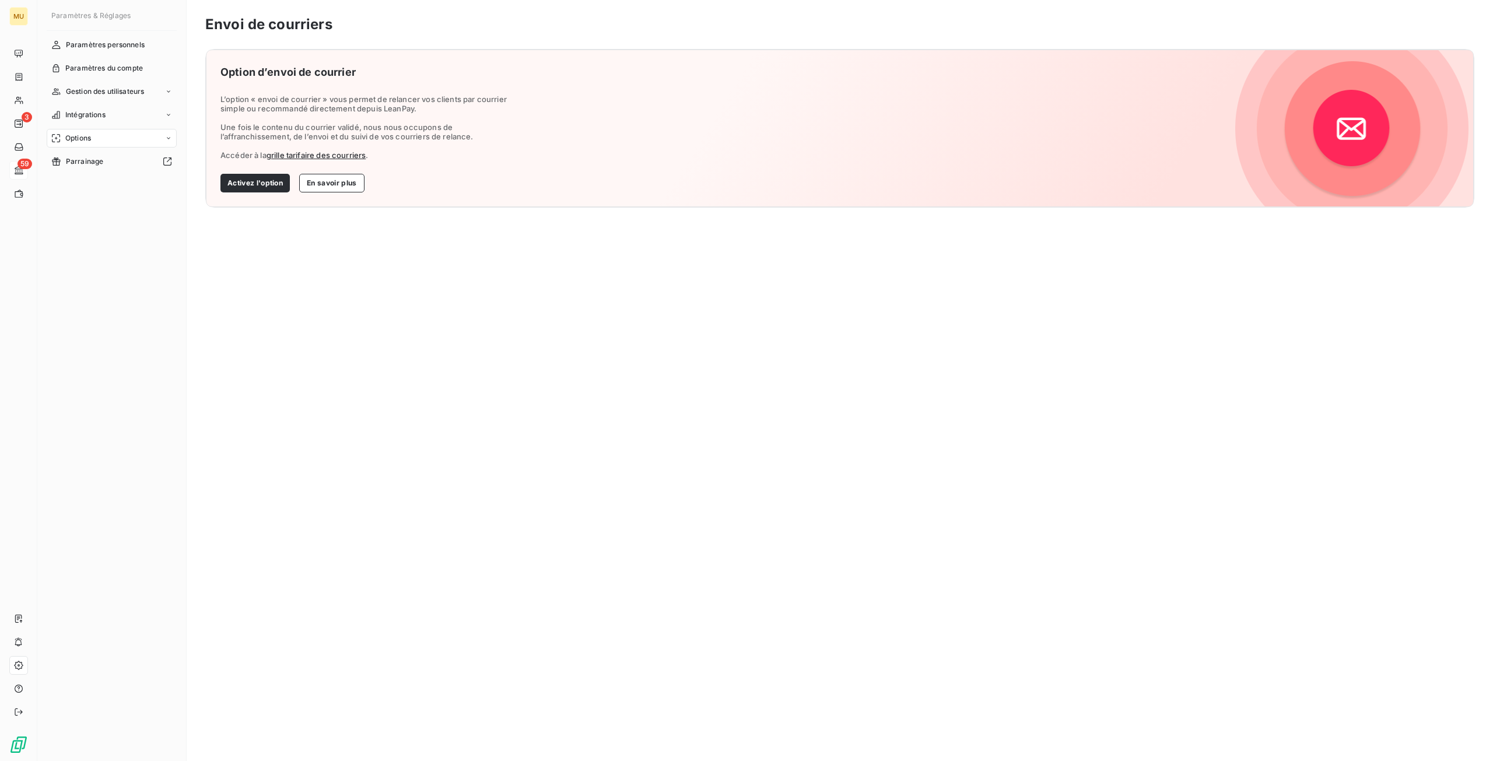
click at [301, 156] on link "grille tarifaire des courriers" at bounding box center [316, 154] width 100 height 9
click at [246, 176] on button "Activez l'option" at bounding box center [254, 183] width 69 height 19
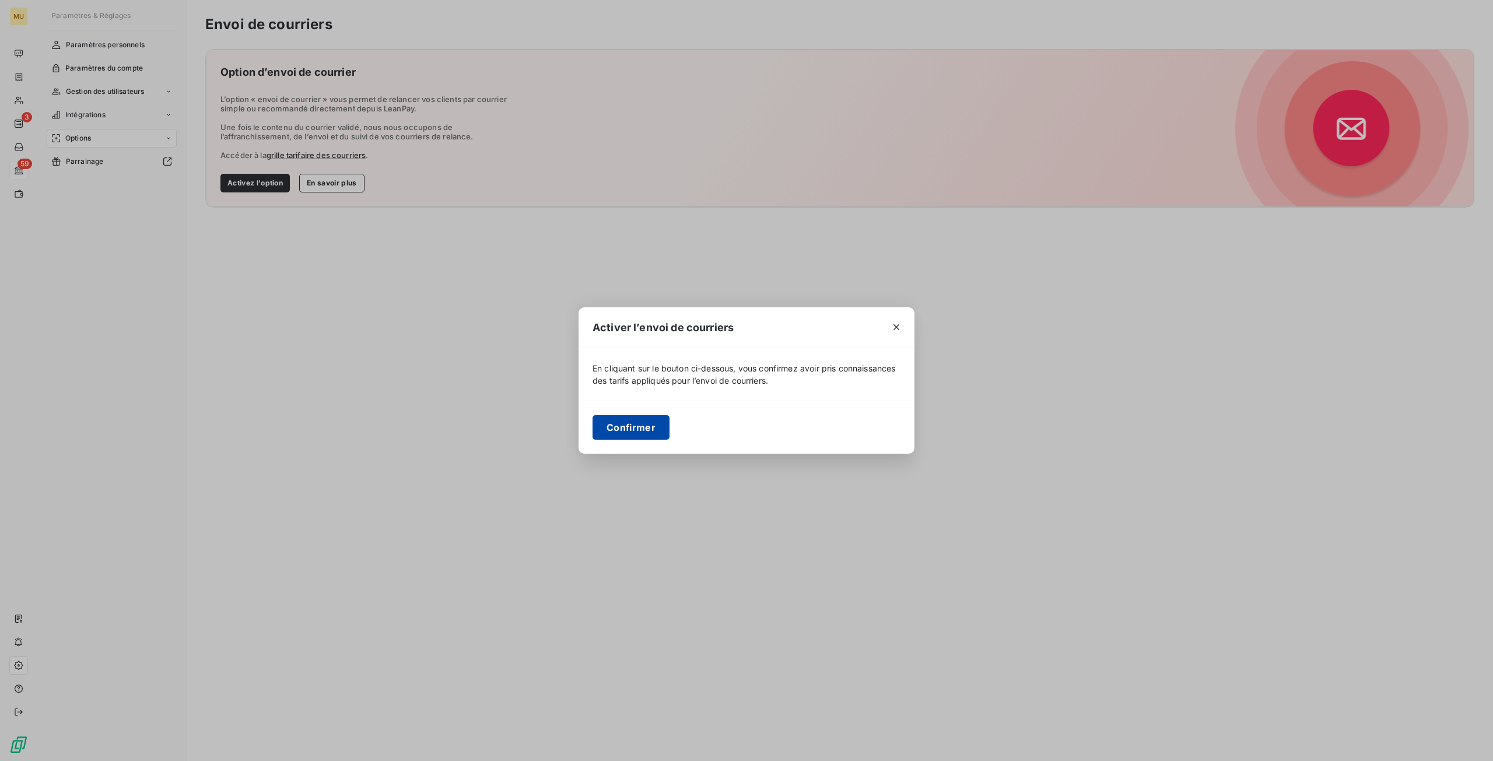
click at [623, 437] on button "Confirmer" at bounding box center [630, 427] width 77 height 24
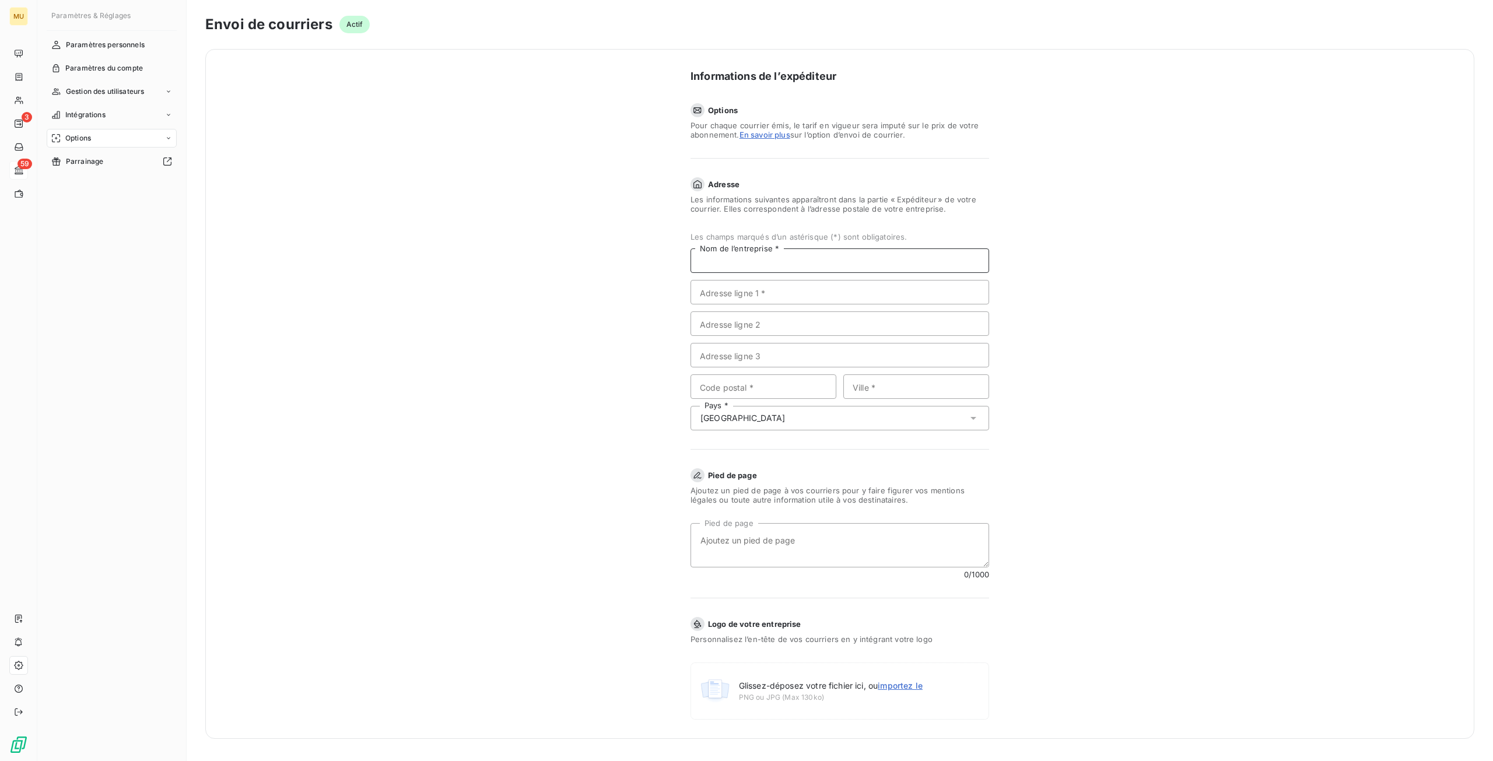
click at [784, 266] on input "Nom de l’entreprise *" at bounding box center [839, 260] width 299 height 24
type input "ARTEFFECT"
type input "111 Avenue Gaston Roussel"
click at [755, 390] on input "Code postal *" at bounding box center [763, 386] width 146 height 24
type input "93230"
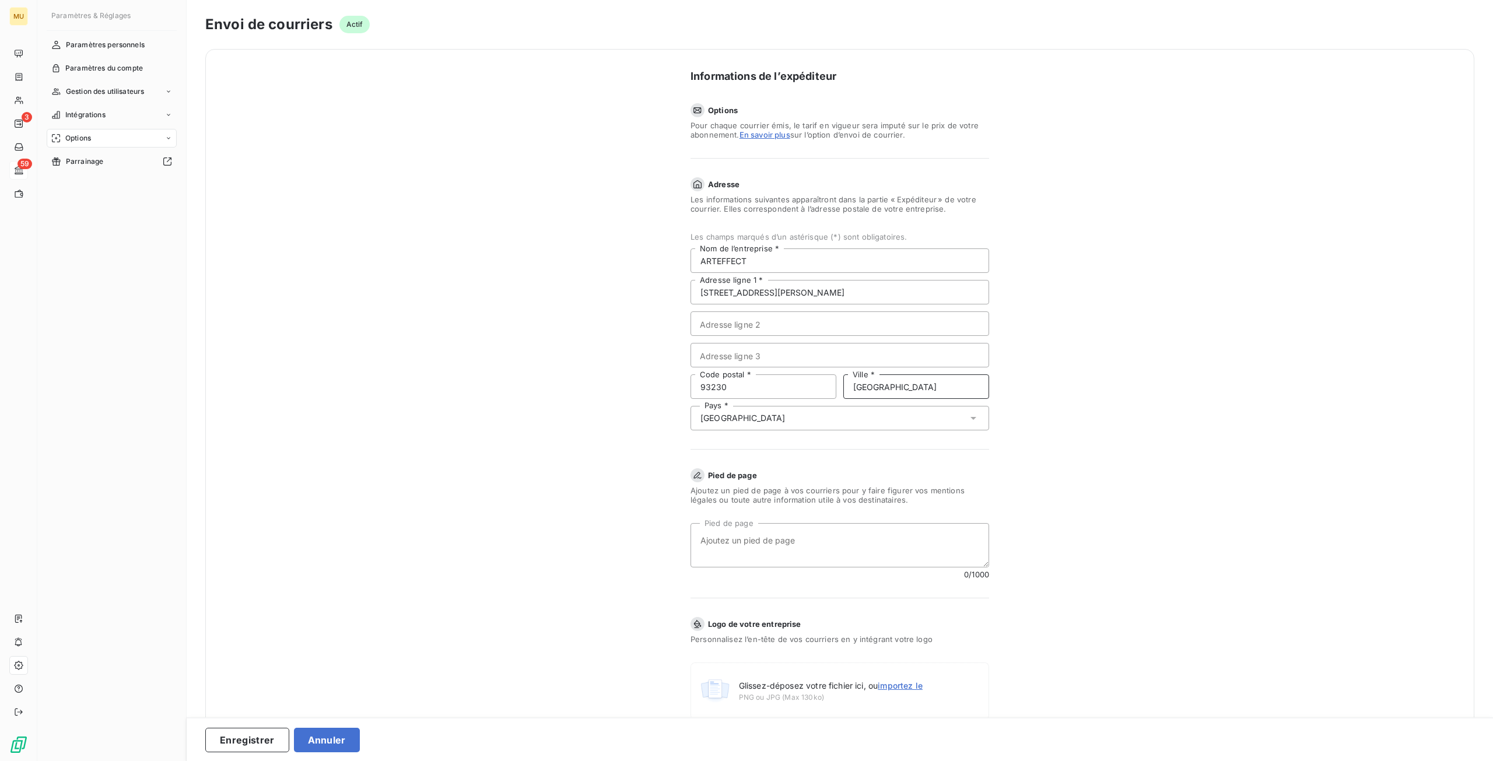
type input "Romainville"
click at [635, 344] on form "Informations de l’expéditeur Options Pour chaque courrier émis, le tarif en vig…" at bounding box center [839, 394] width 466 height 689
click at [725, 325] on input "Adresse ligne 2" at bounding box center [839, 323] width 299 height 24
type input "Bat Raulin"
click at [587, 343] on div "Informations de l’expéditeur Options Pour chaque courrier émis, le tarif en vig…" at bounding box center [839, 394] width 1269 height 690
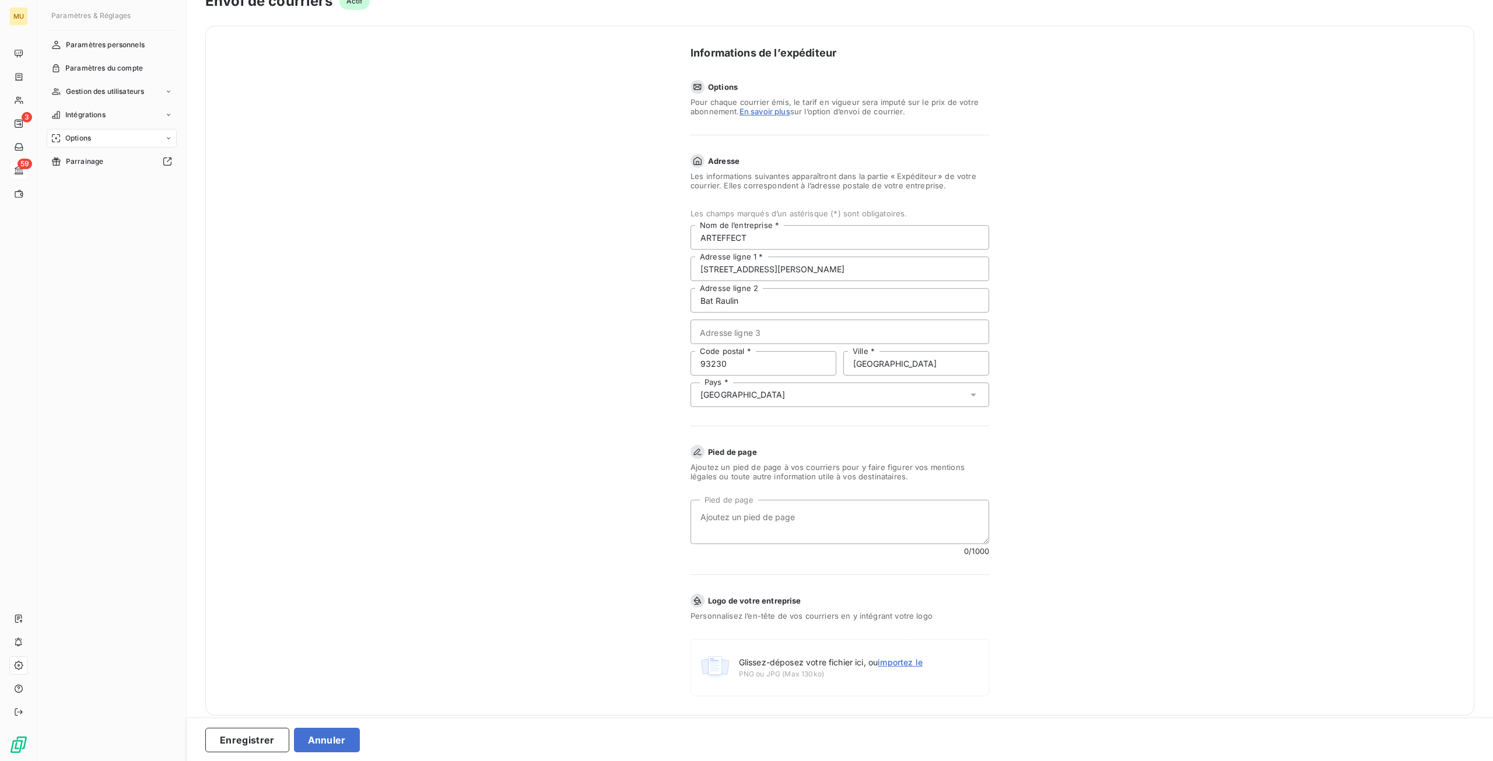
scroll to position [36, 0]
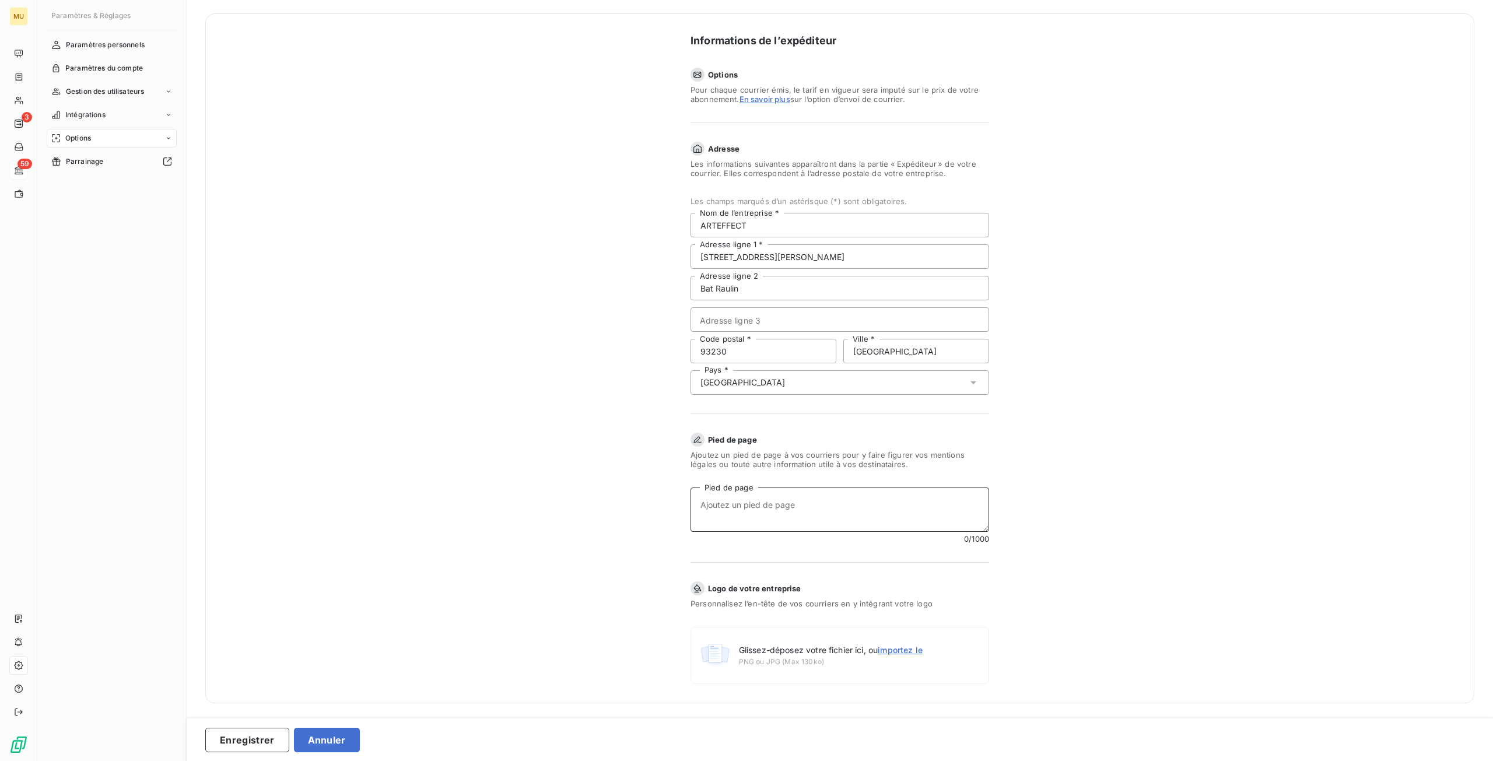
click at [770, 511] on textarea "Pied de page" at bounding box center [839, 509] width 299 height 44
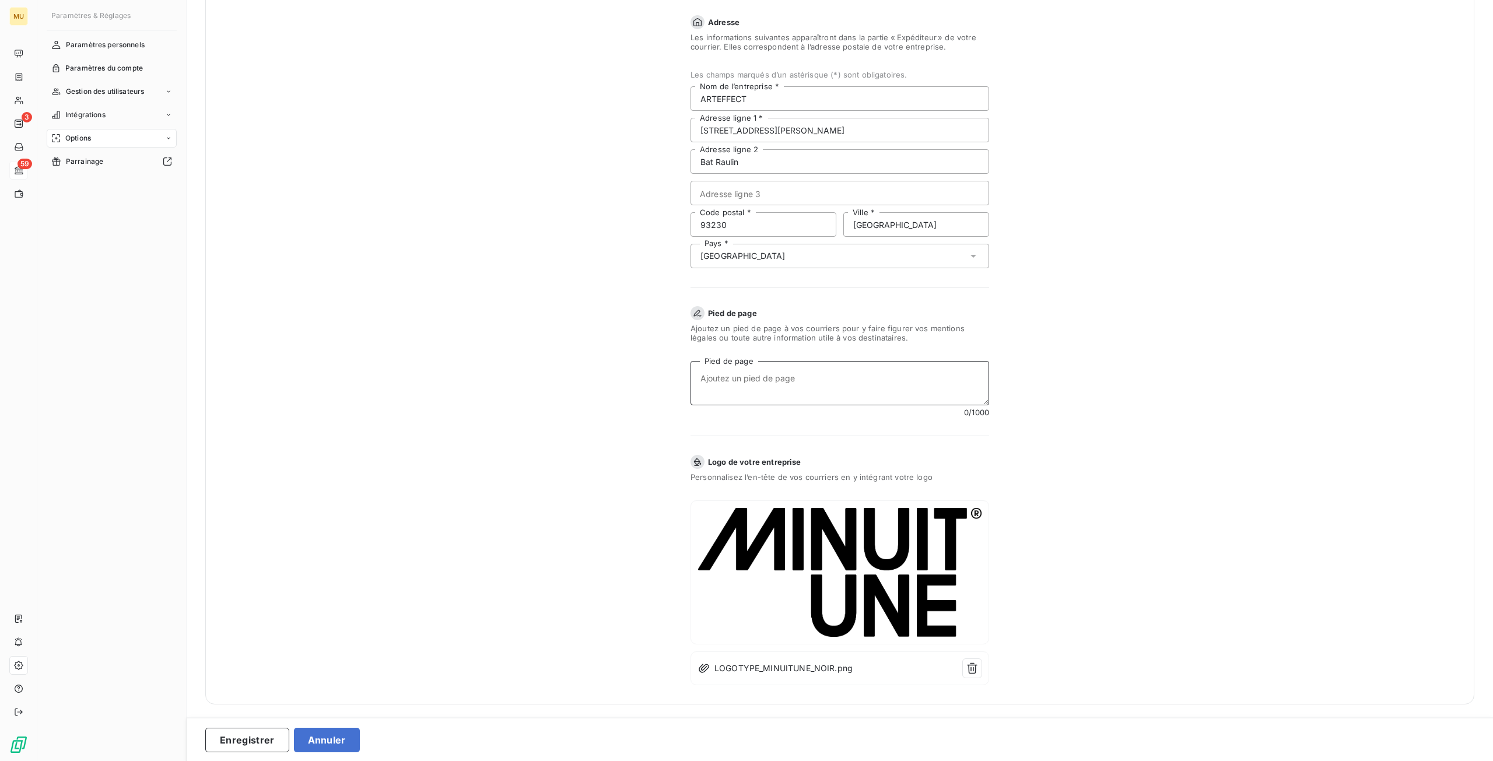
scroll to position [163, 0]
paste textarea "Minuit Une est une marque détenue par ARTEFFECT Siège social : 111, avenue Gast…"
click at [859, 399] on textarea "Minuit Une est une marque détenue par ARTEFFECT Siège social : 111, avenue Gast…" at bounding box center [839, 382] width 299 height 44
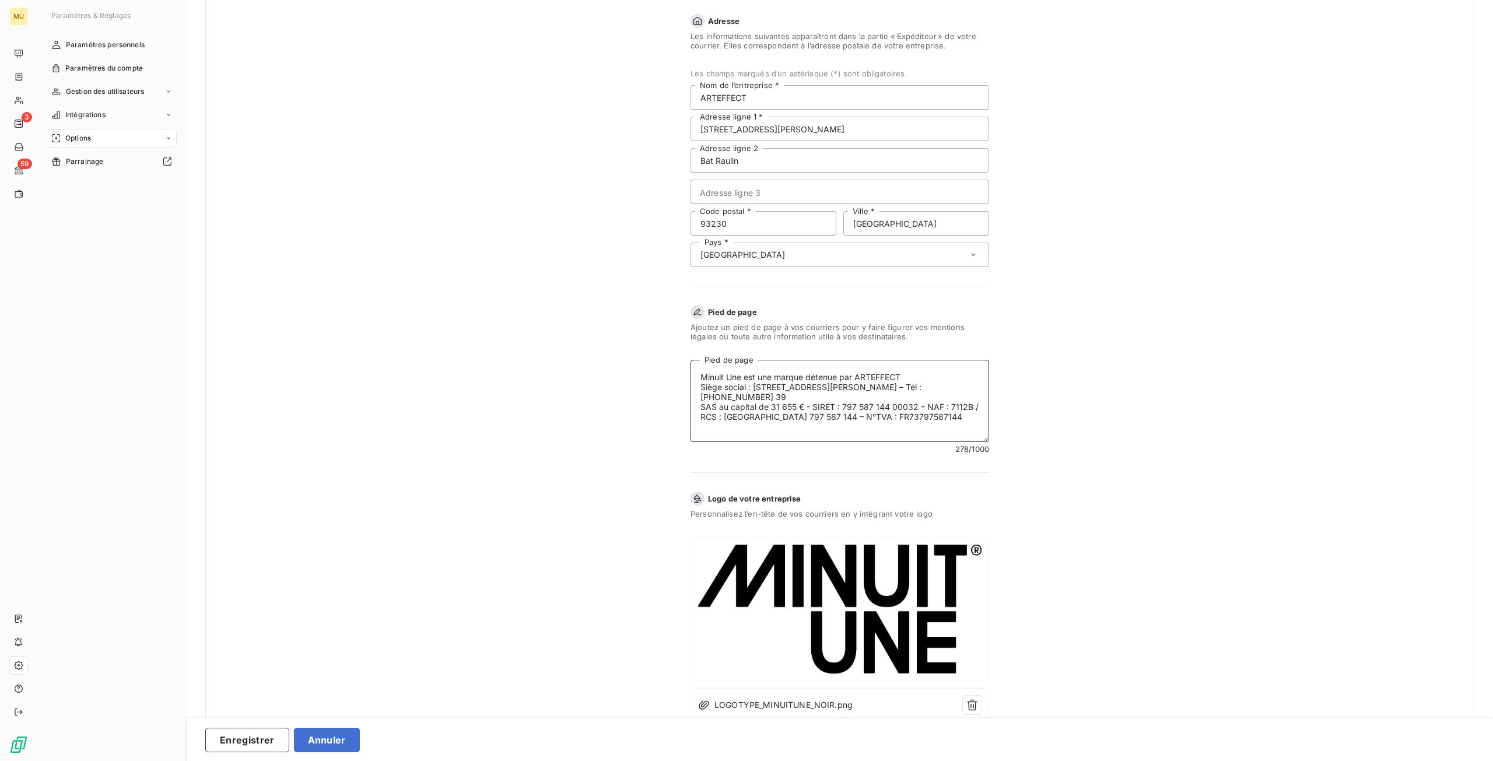
scroll to position [0, 0]
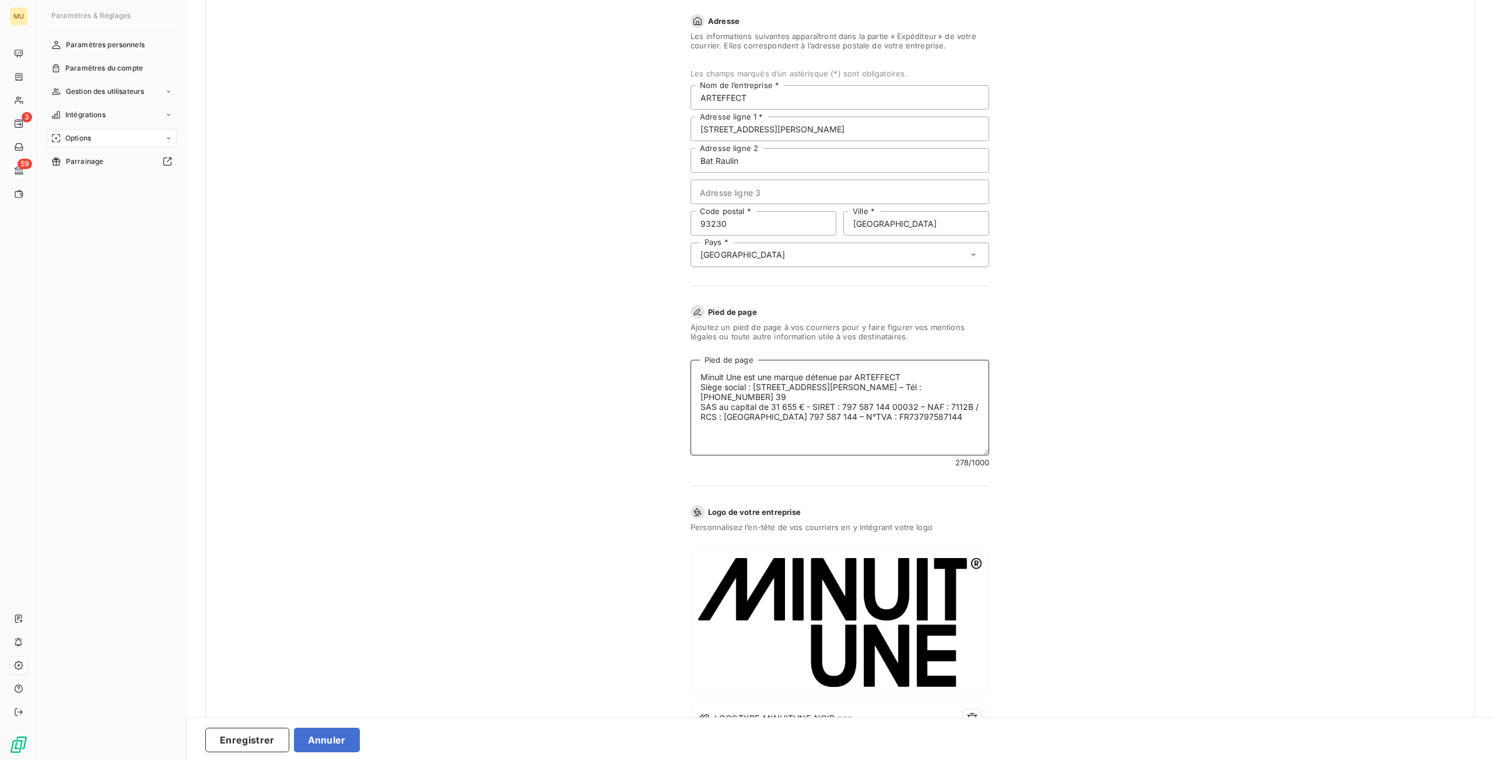
drag, startPoint x: 982, startPoint y: 400, endPoint x: 987, endPoint y: 451, distance: 51.6
click at [987, 451] on form "Informations de l’expéditeur Options Pour chaque courrier émis, le tarif en vig…" at bounding box center [839, 320] width 466 height 868
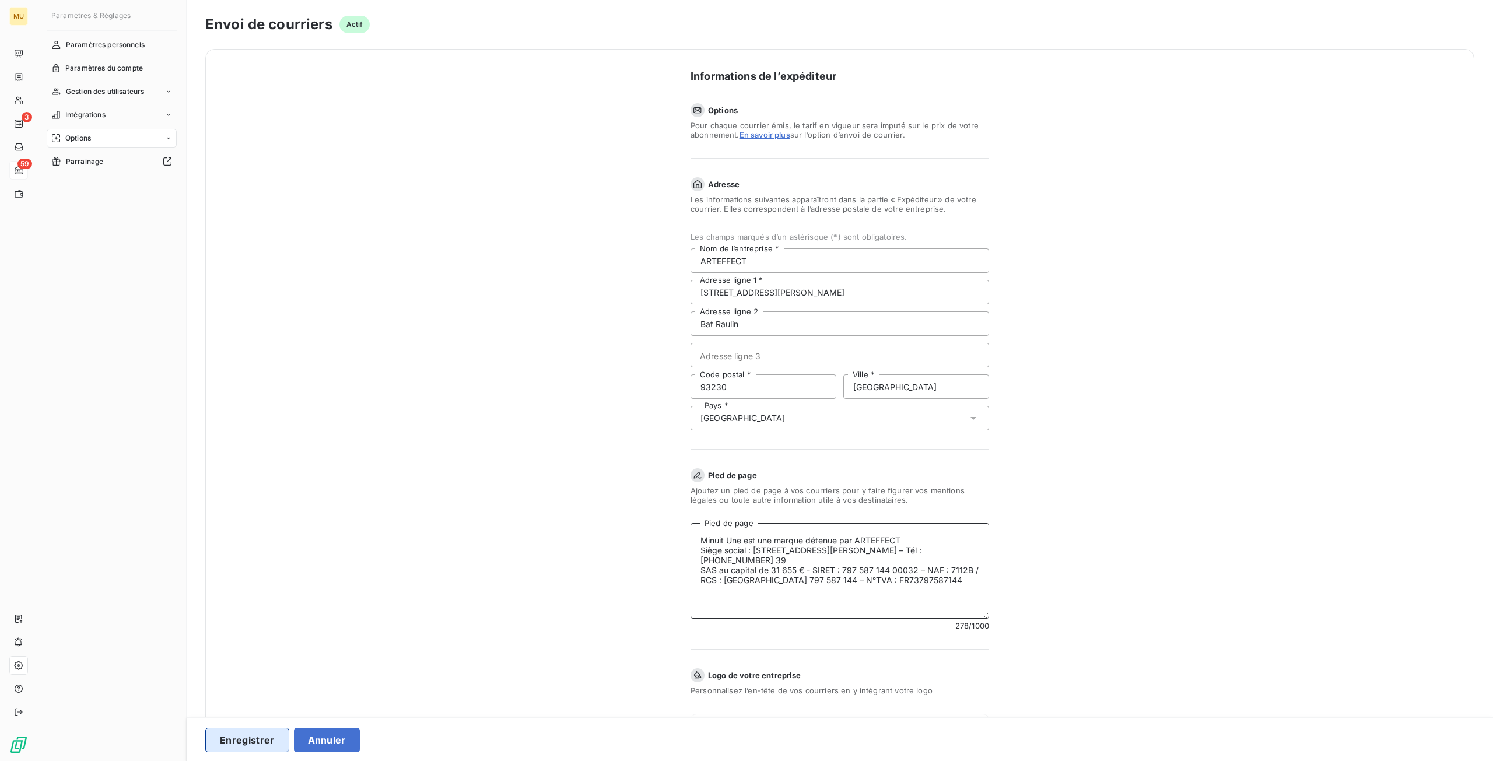
type textarea "Minuit Une est une marque détenue par ARTEFFECT Siège social : 111, avenue Gast…"
click at [267, 737] on button "Enregistrer" at bounding box center [247, 740] width 84 height 24
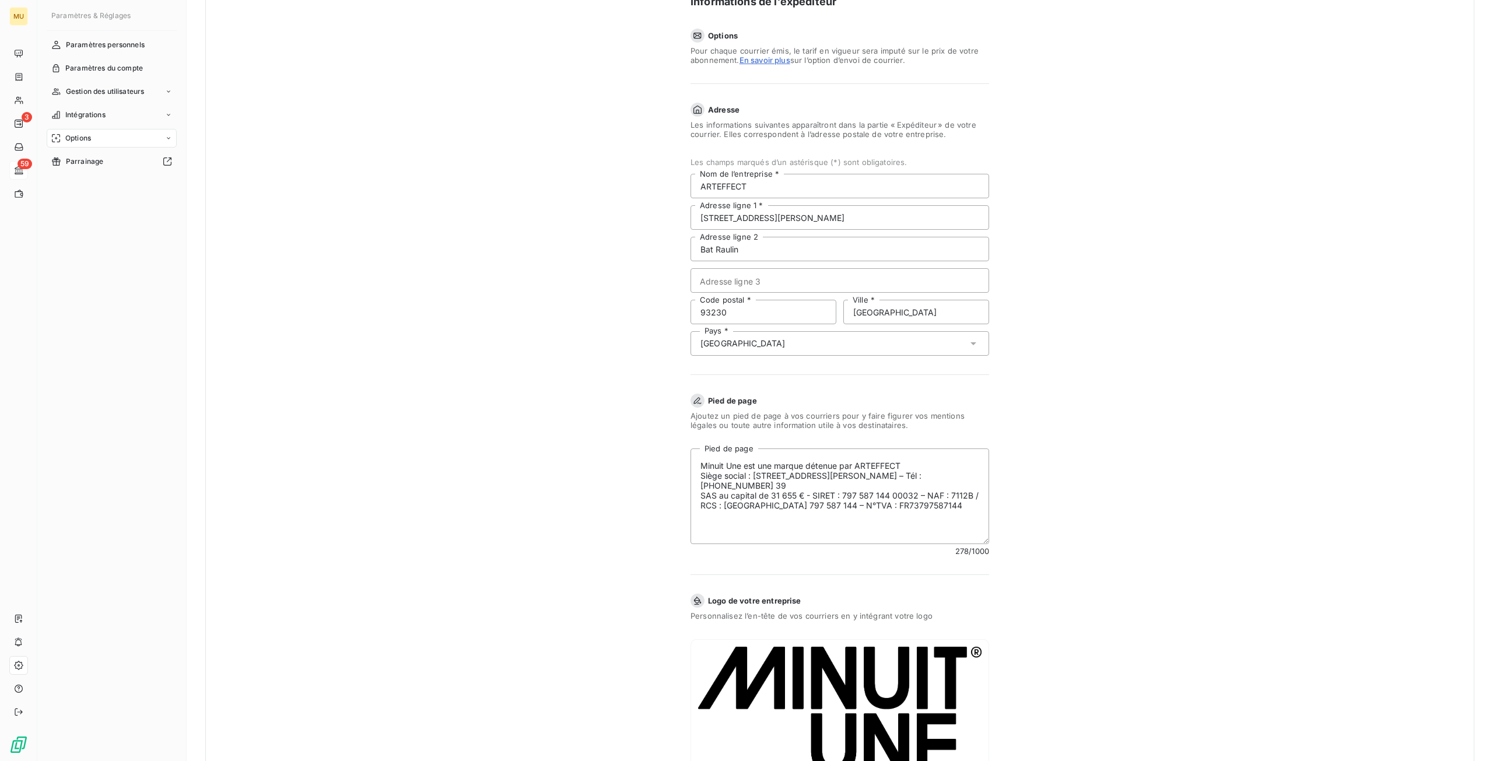
scroll to position [171, 0]
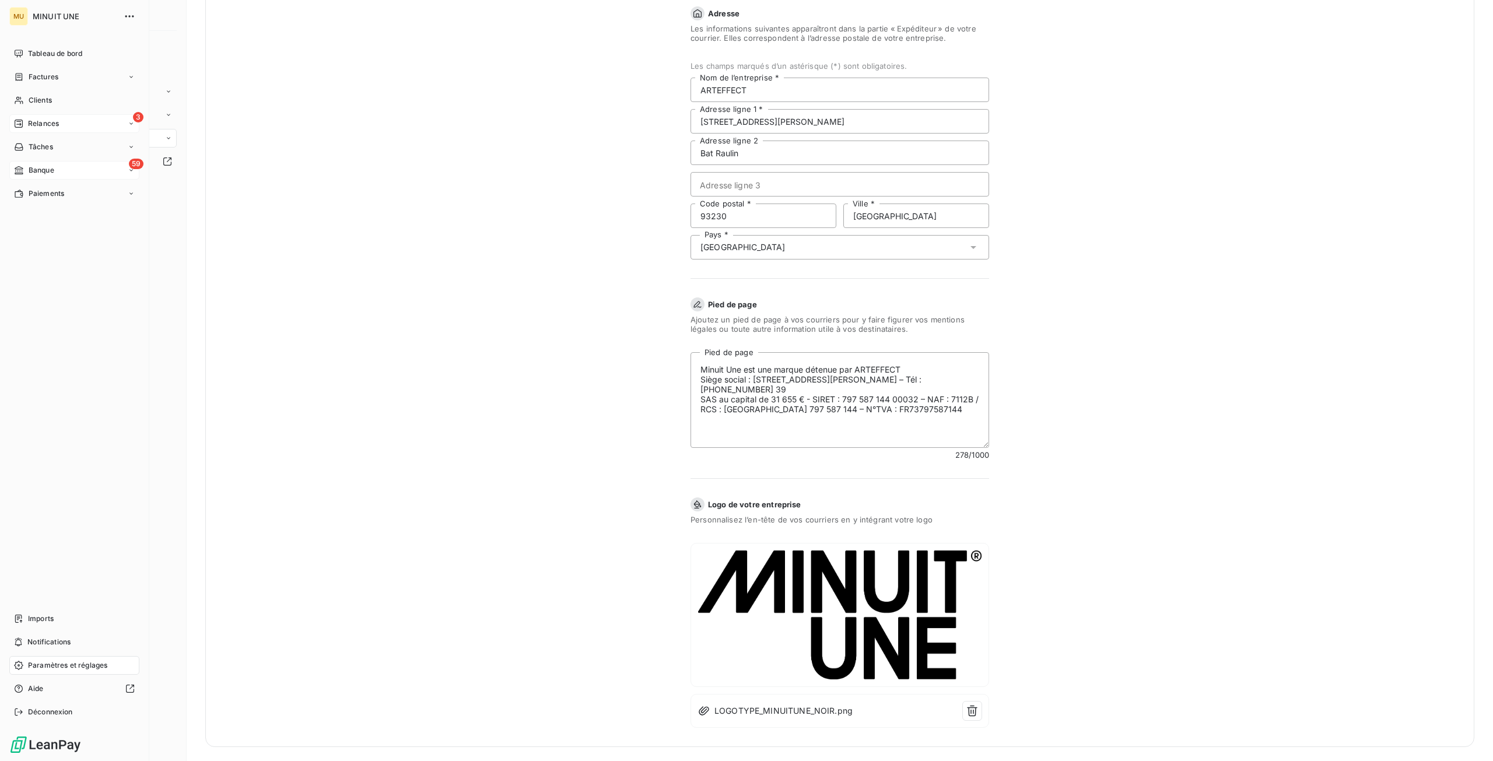
click at [31, 128] on span "Relances" at bounding box center [43, 123] width 31 height 10
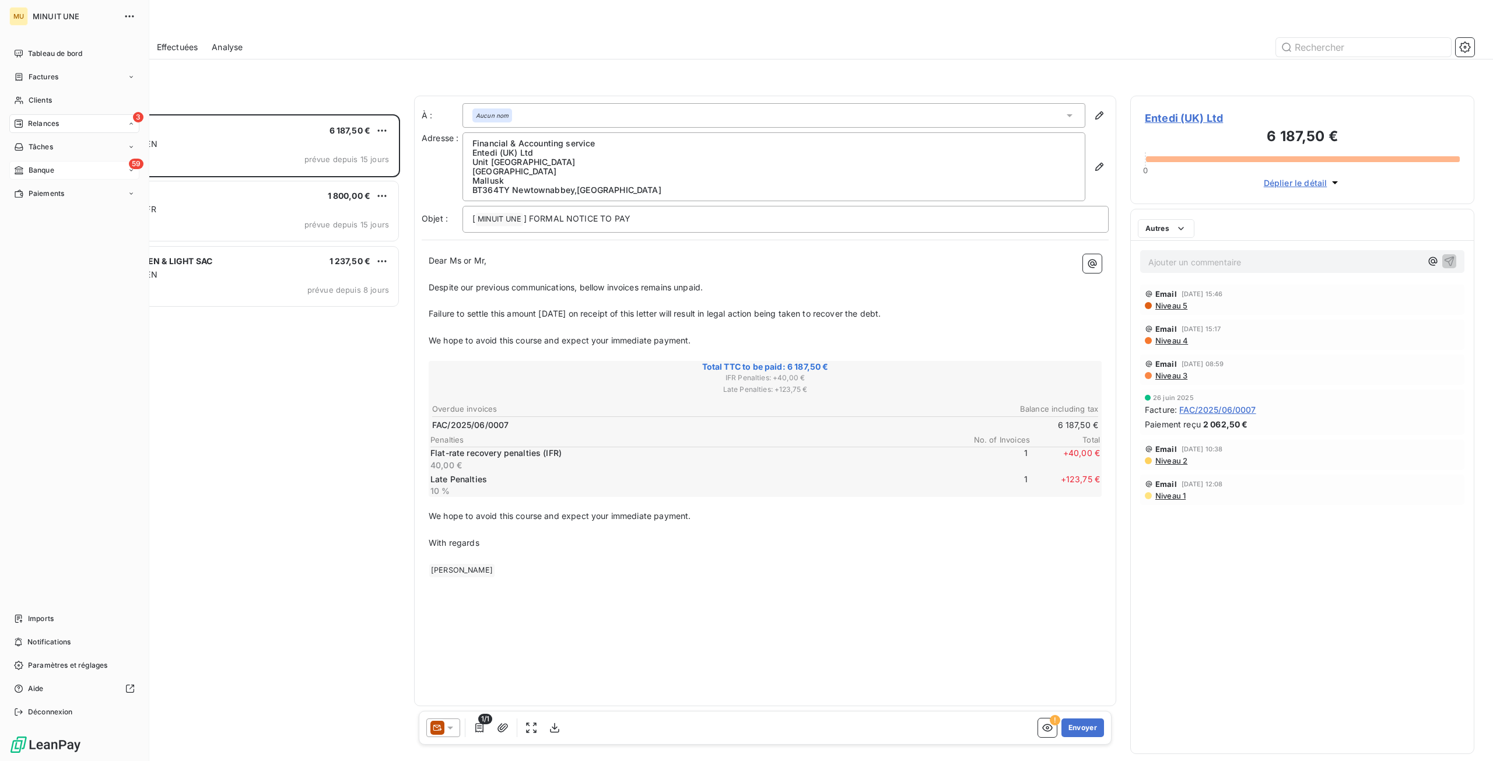
scroll to position [638, 335]
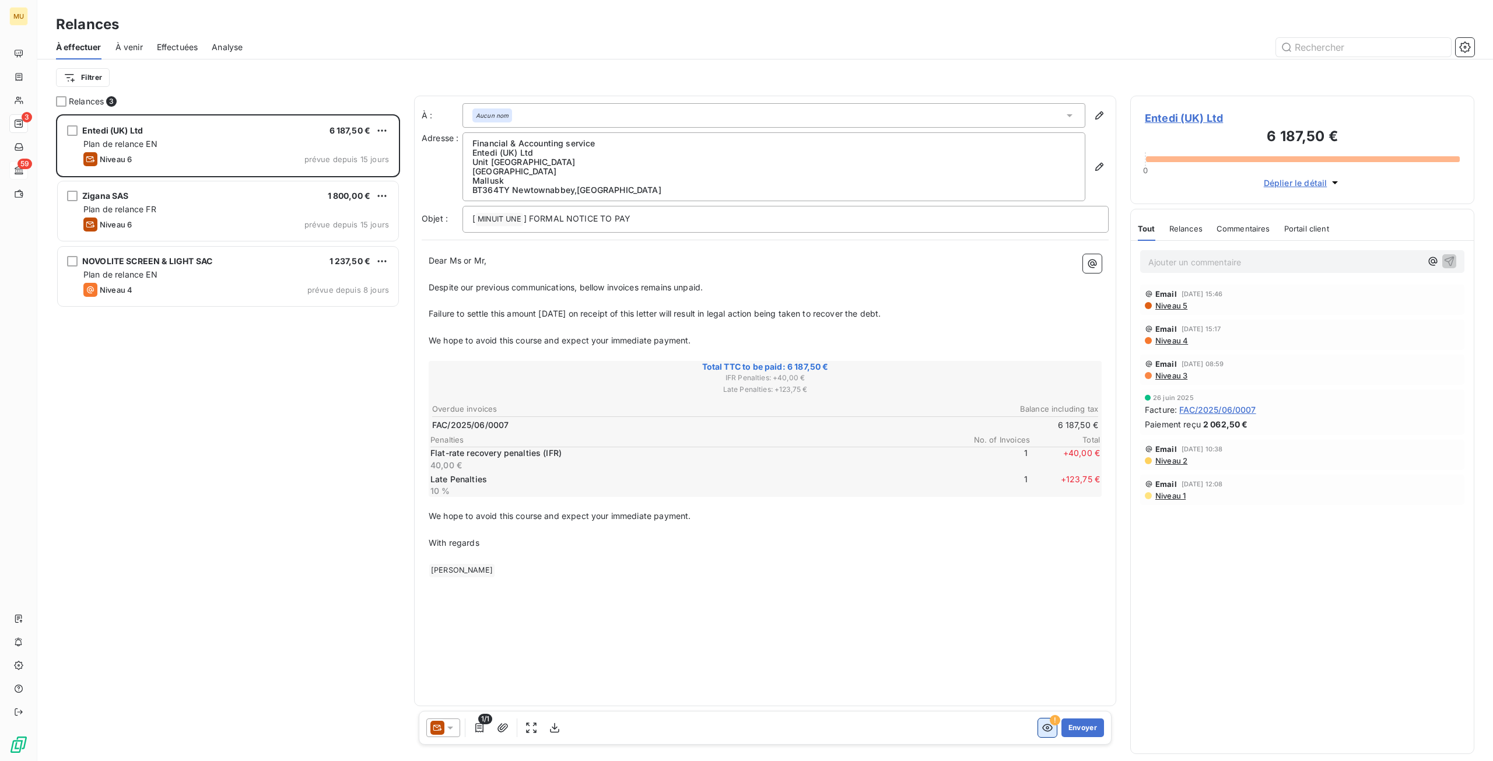
click at [1050, 730] on icon "button" at bounding box center [1047, 728] width 10 height 8
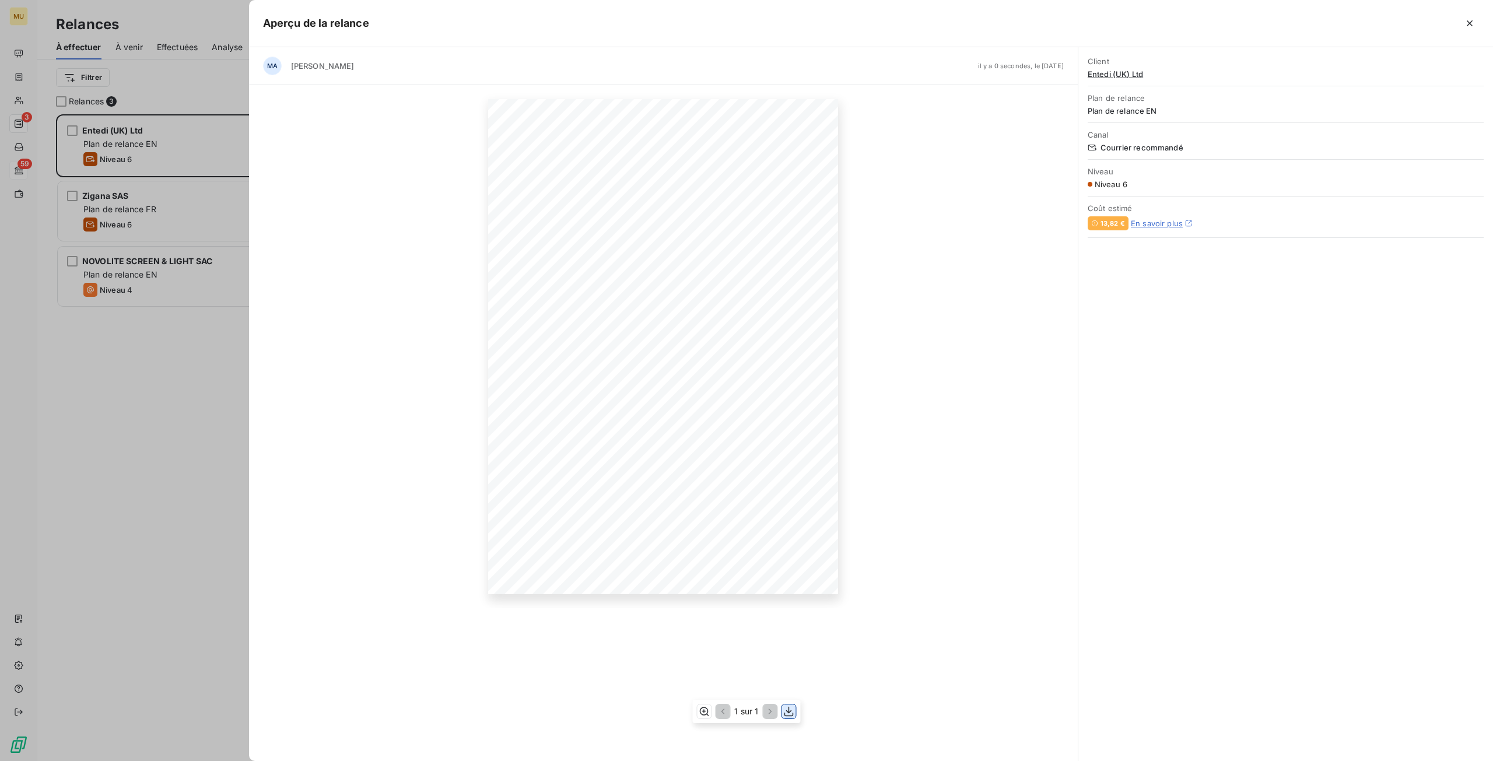
click at [790, 714] on icon "button" at bounding box center [789, 712] width 12 height 12
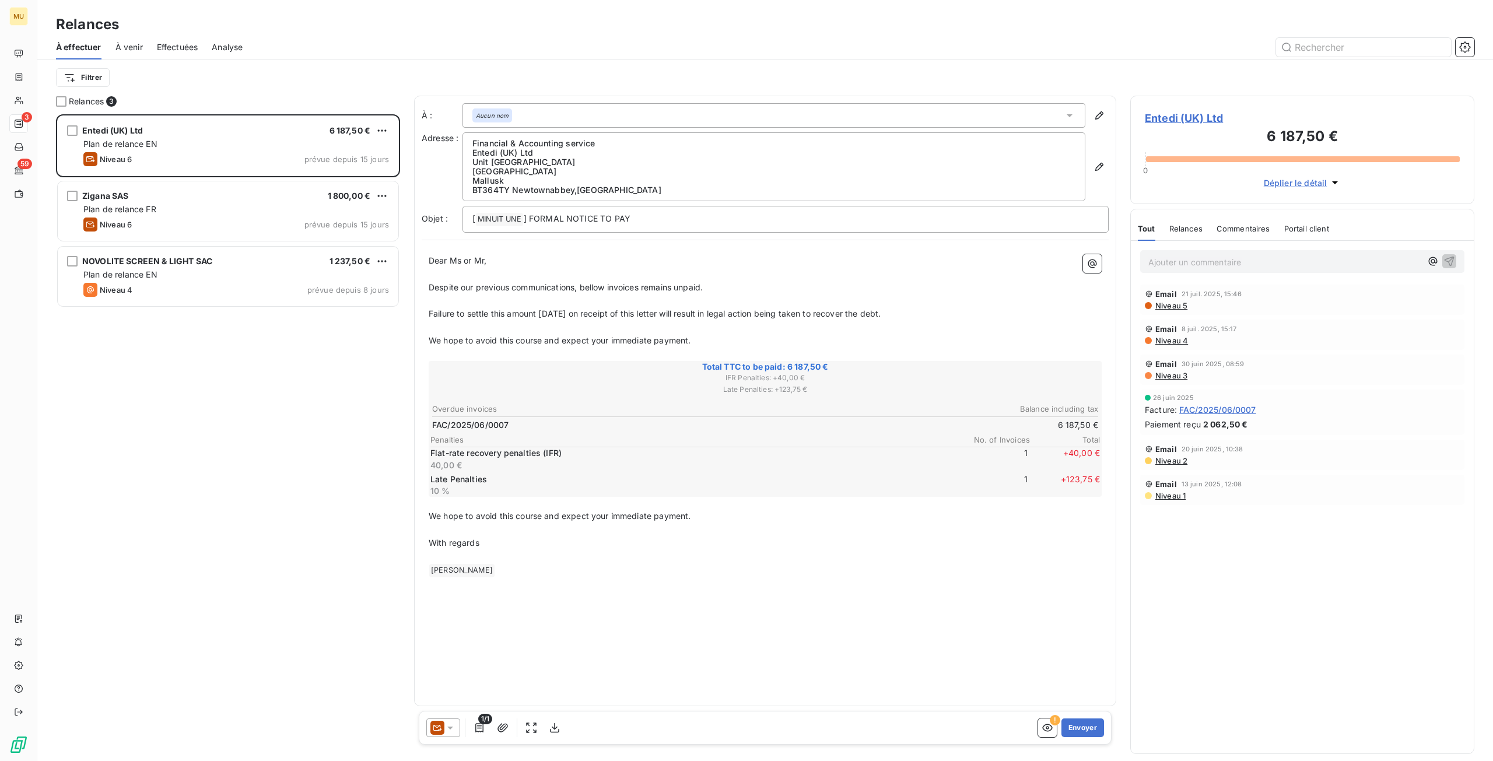
scroll to position [638, 335]
click at [1093, 265] on icon "button" at bounding box center [1092, 263] width 9 height 9
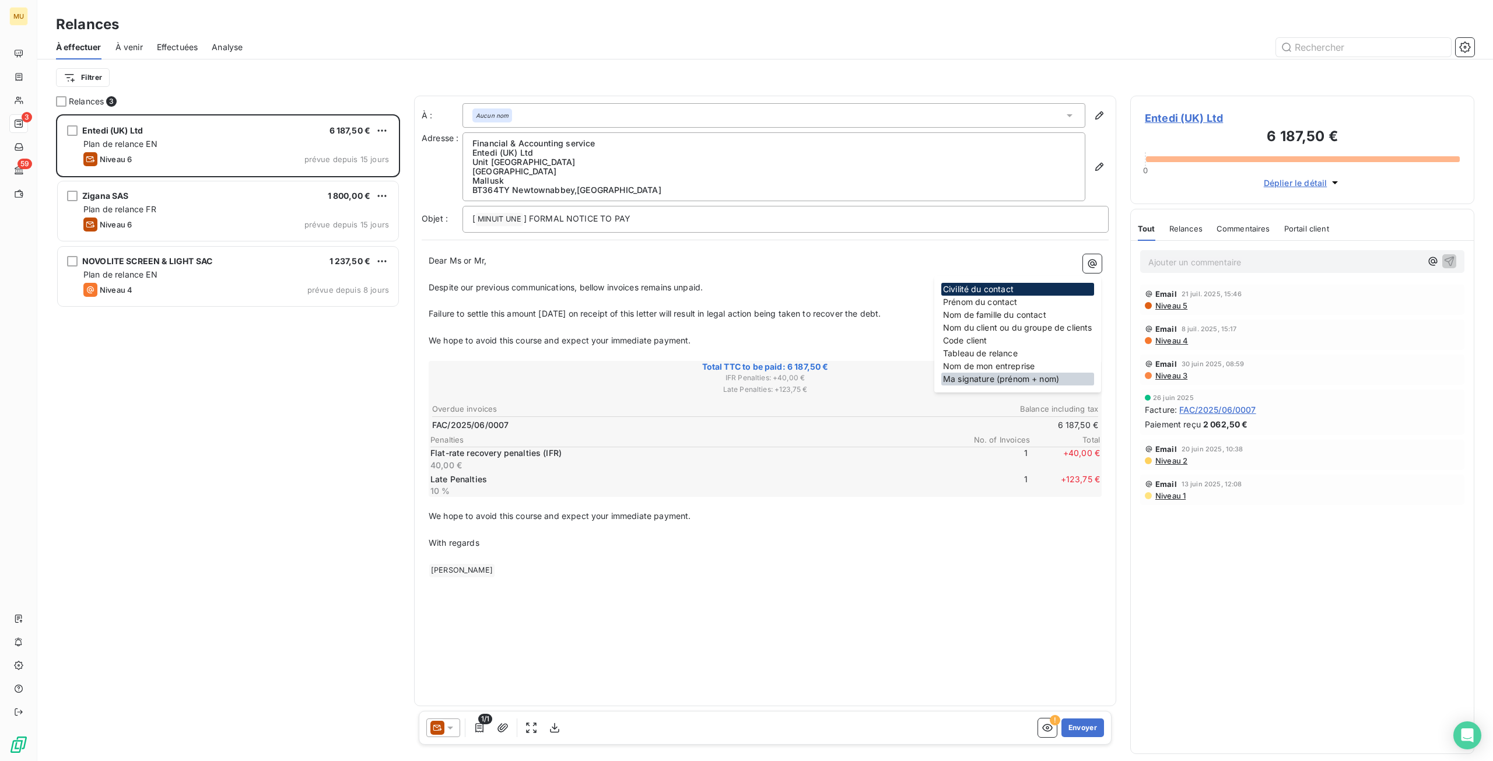
click at [1045, 380] on div "Ma signature (prénom + nom)" at bounding box center [1017, 379] width 153 height 13
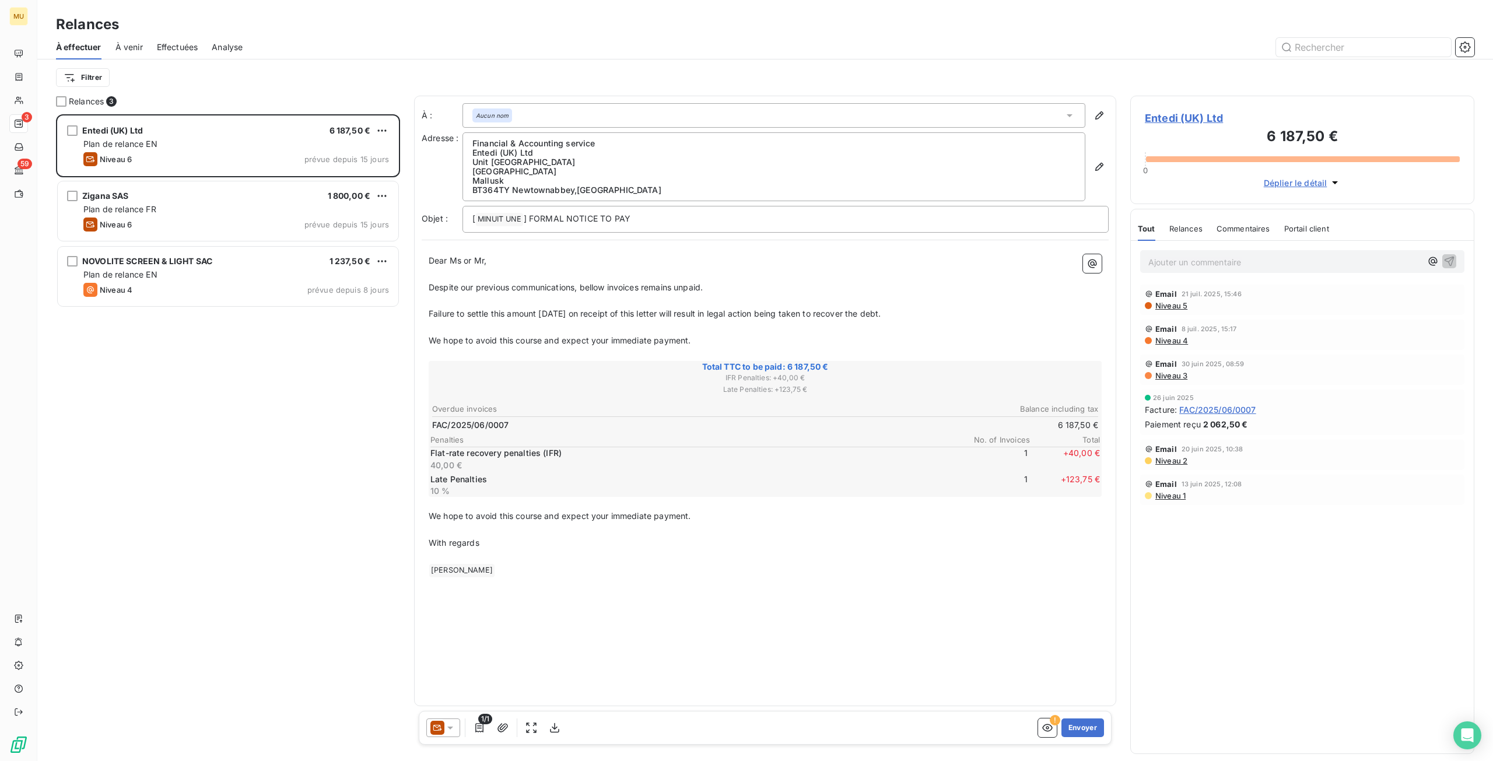
click at [486, 570] on p "﻿ Max Diener ﻿ ﻿" at bounding box center [765, 570] width 673 height 14
click at [1050, 730] on icon "button" at bounding box center [1047, 728] width 10 height 8
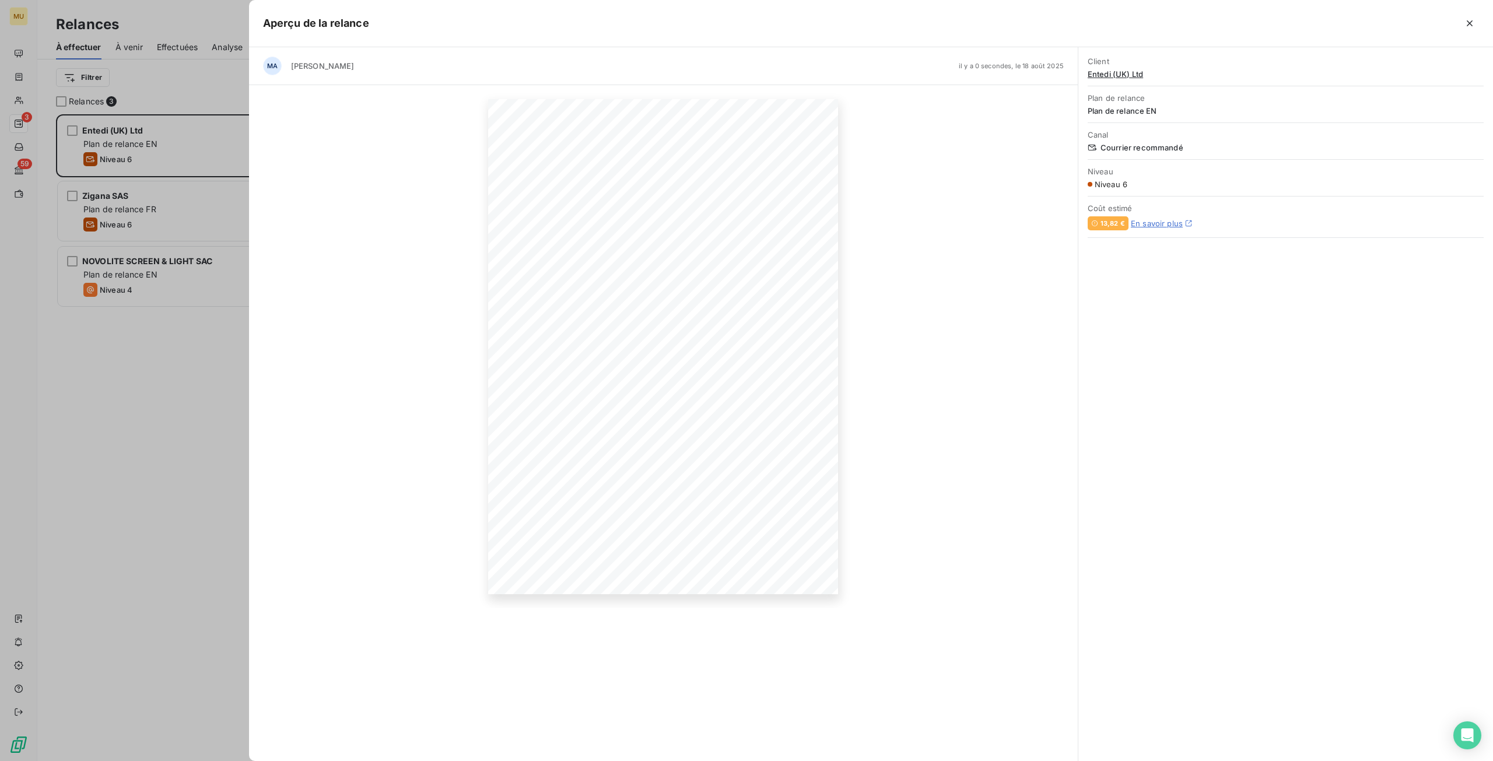
click at [212, 440] on div at bounding box center [746, 380] width 1493 height 761
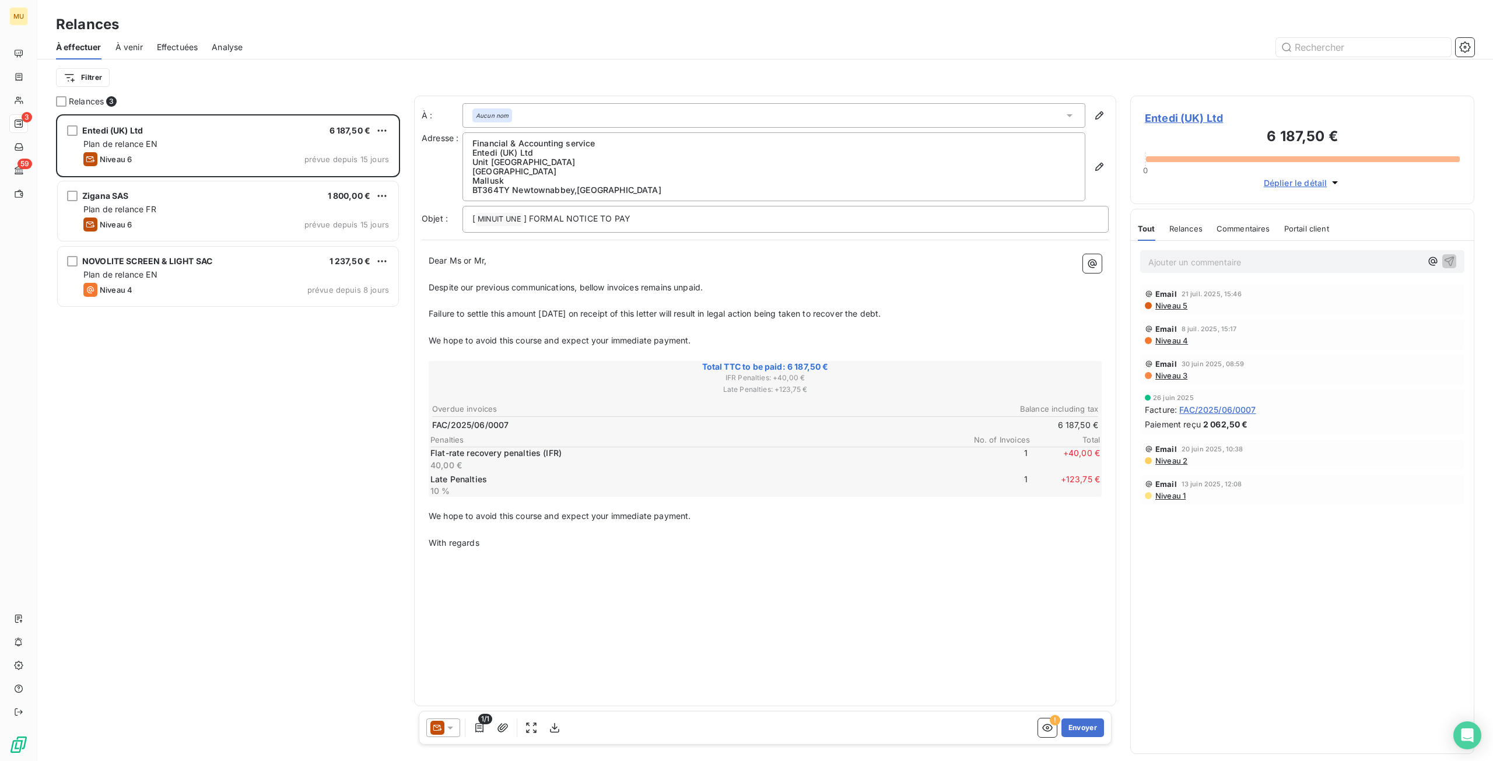
click at [636, 615] on div "À : Aucun nom Adresse : Financial & Accounting service Entedi (UK) Ltd Unit 6 T…" at bounding box center [765, 401] width 702 height 610
click at [506, 551] on p "﻿" at bounding box center [765, 556] width 673 height 13
click at [1093, 266] on icon "button" at bounding box center [1092, 264] width 12 height 12
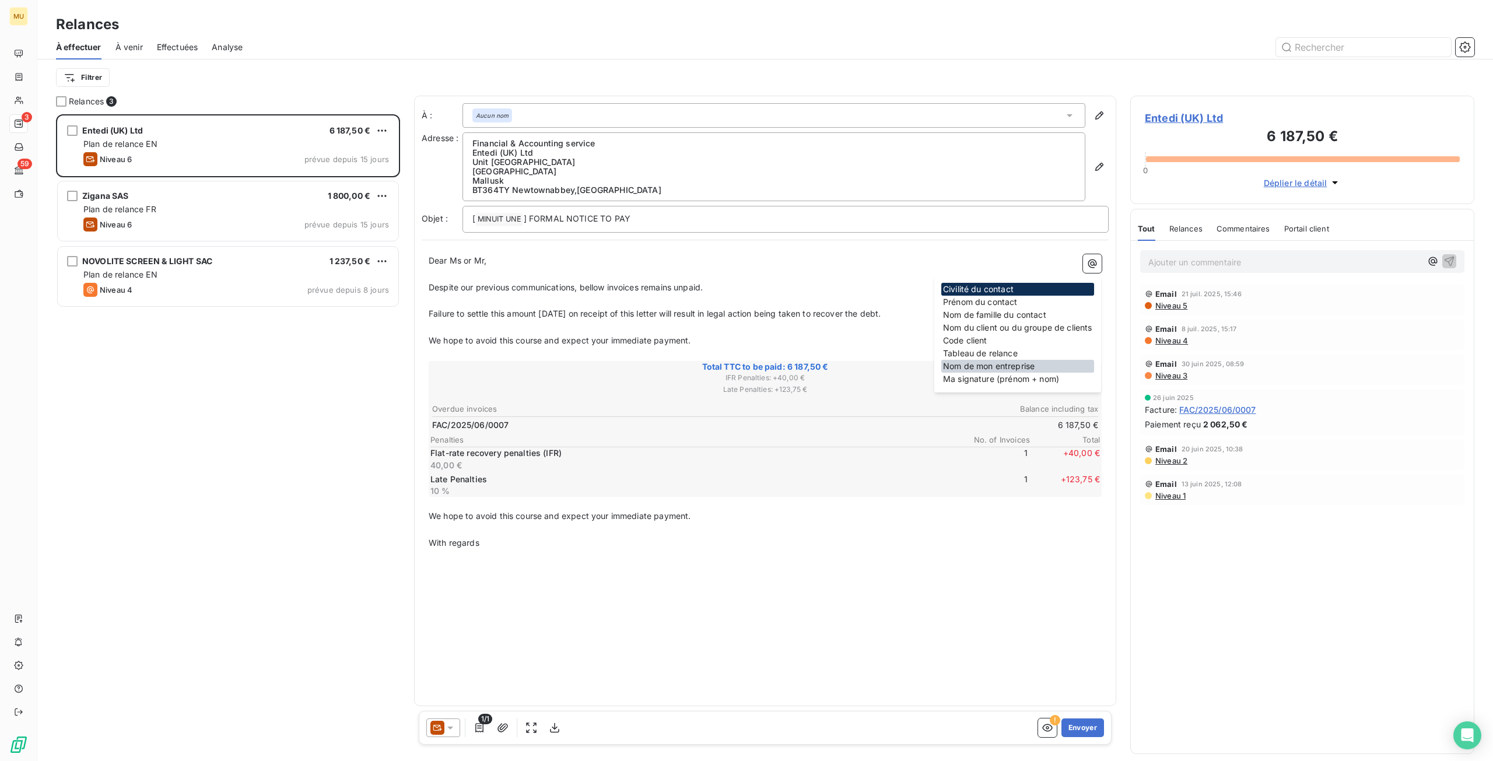
click at [1030, 363] on div "Nom de mon entreprise" at bounding box center [1017, 366] width 153 height 13
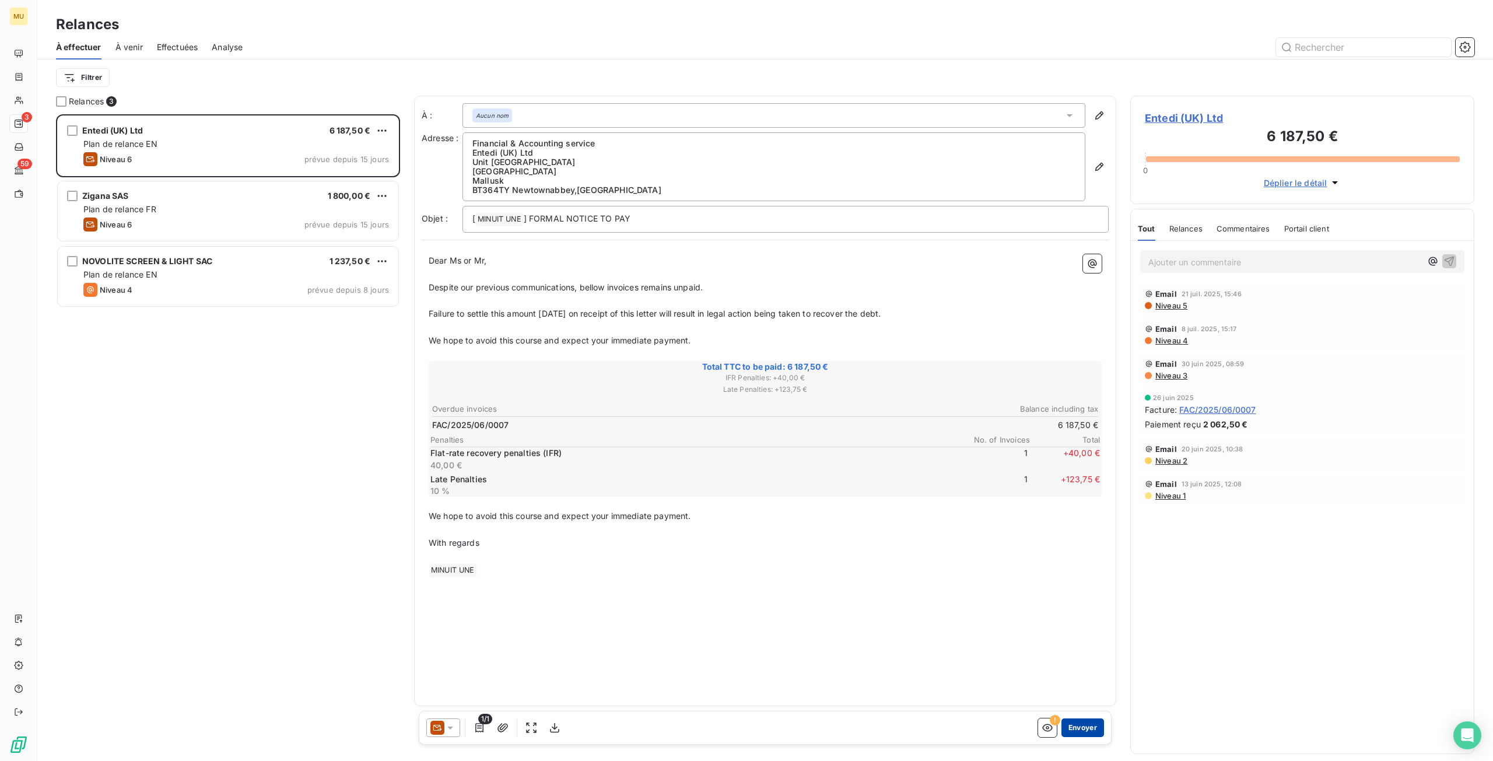
click at [1092, 731] on button "Envoyer" at bounding box center [1082, 727] width 43 height 19
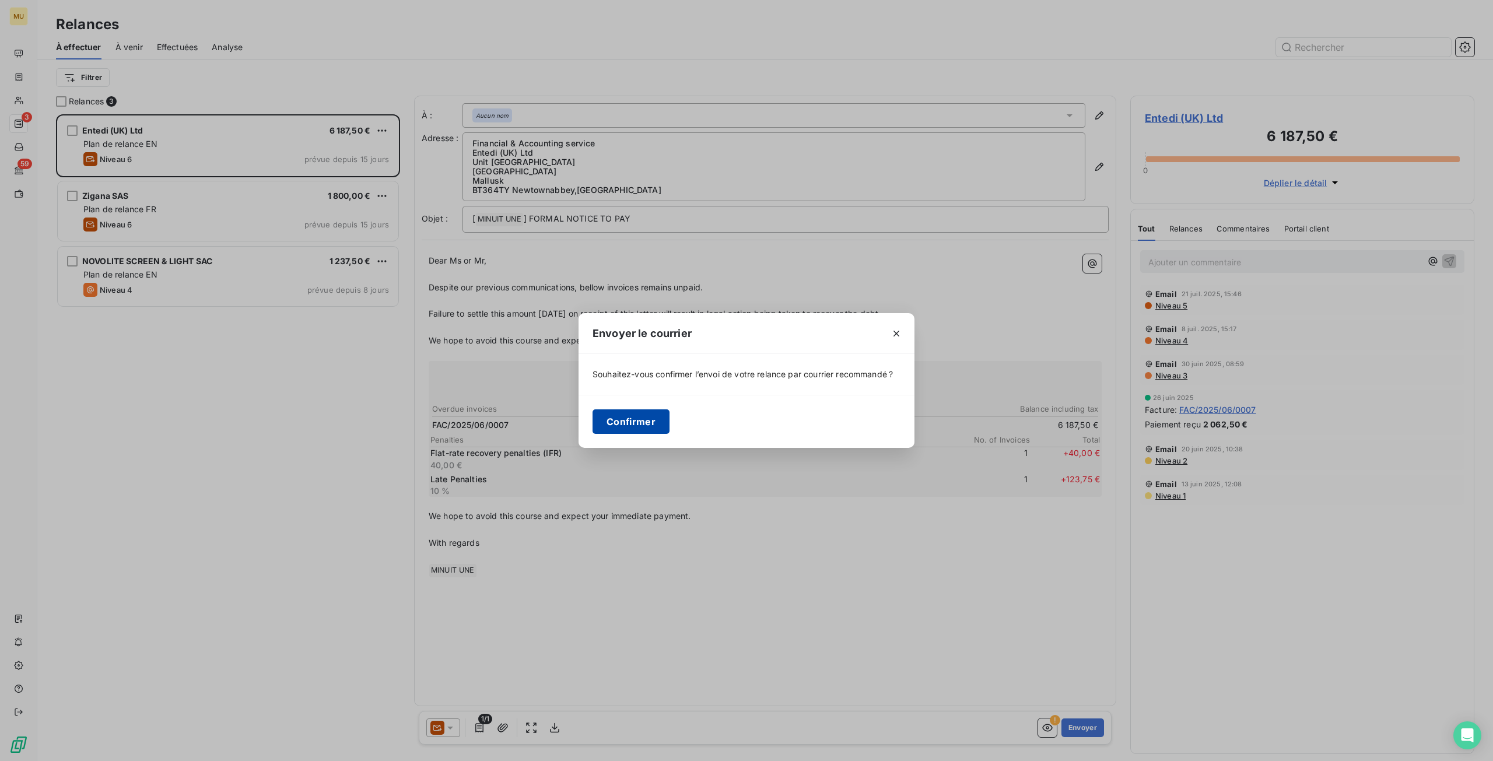
click at [636, 424] on button "Confirmer" at bounding box center [630, 421] width 77 height 24
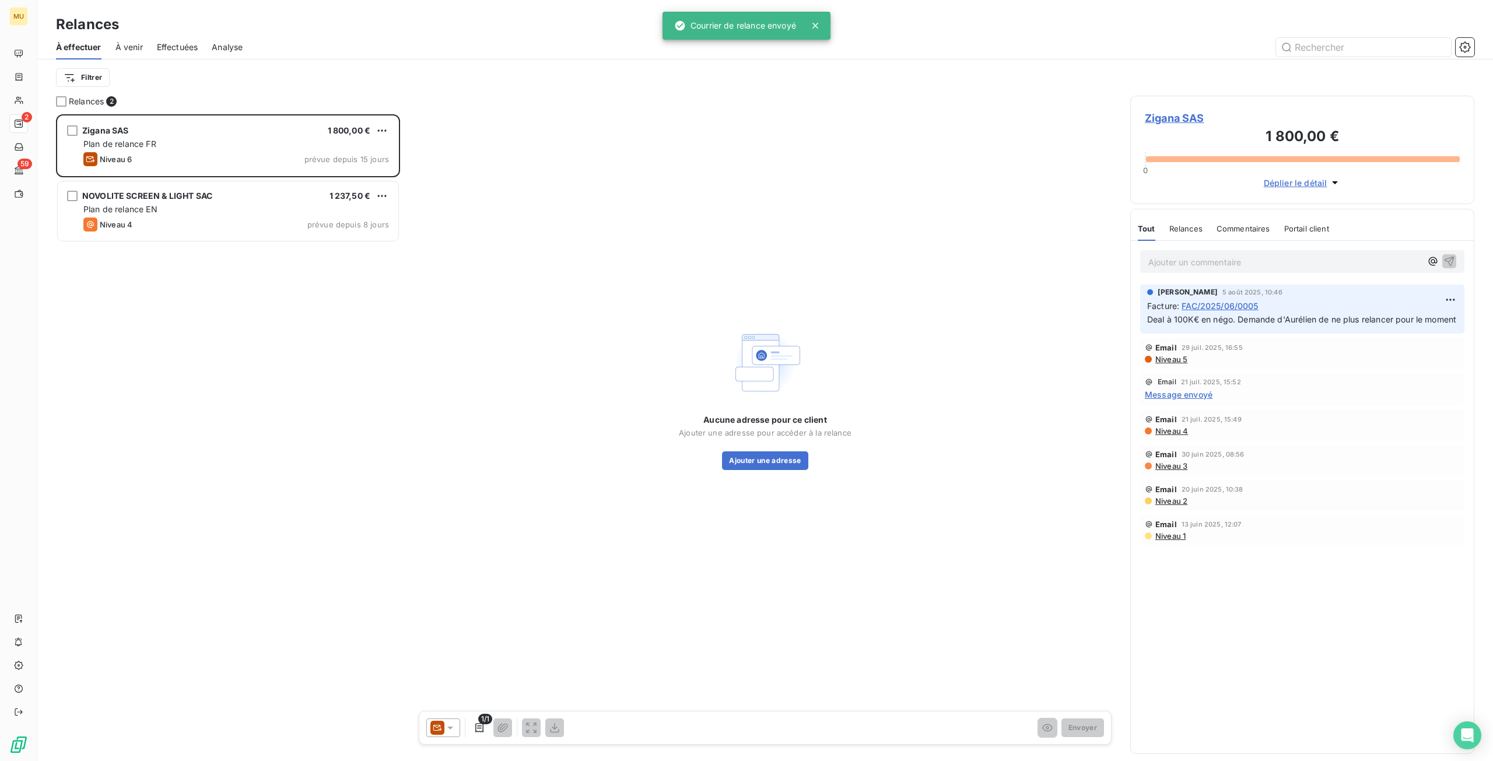
click at [355, 434] on div "Zigana SAS 1 800,00 € Plan de relance FR Niveau 6 prévue depuis 15 jours NOVOLI…" at bounding box center [228, 437] width 344 height 647
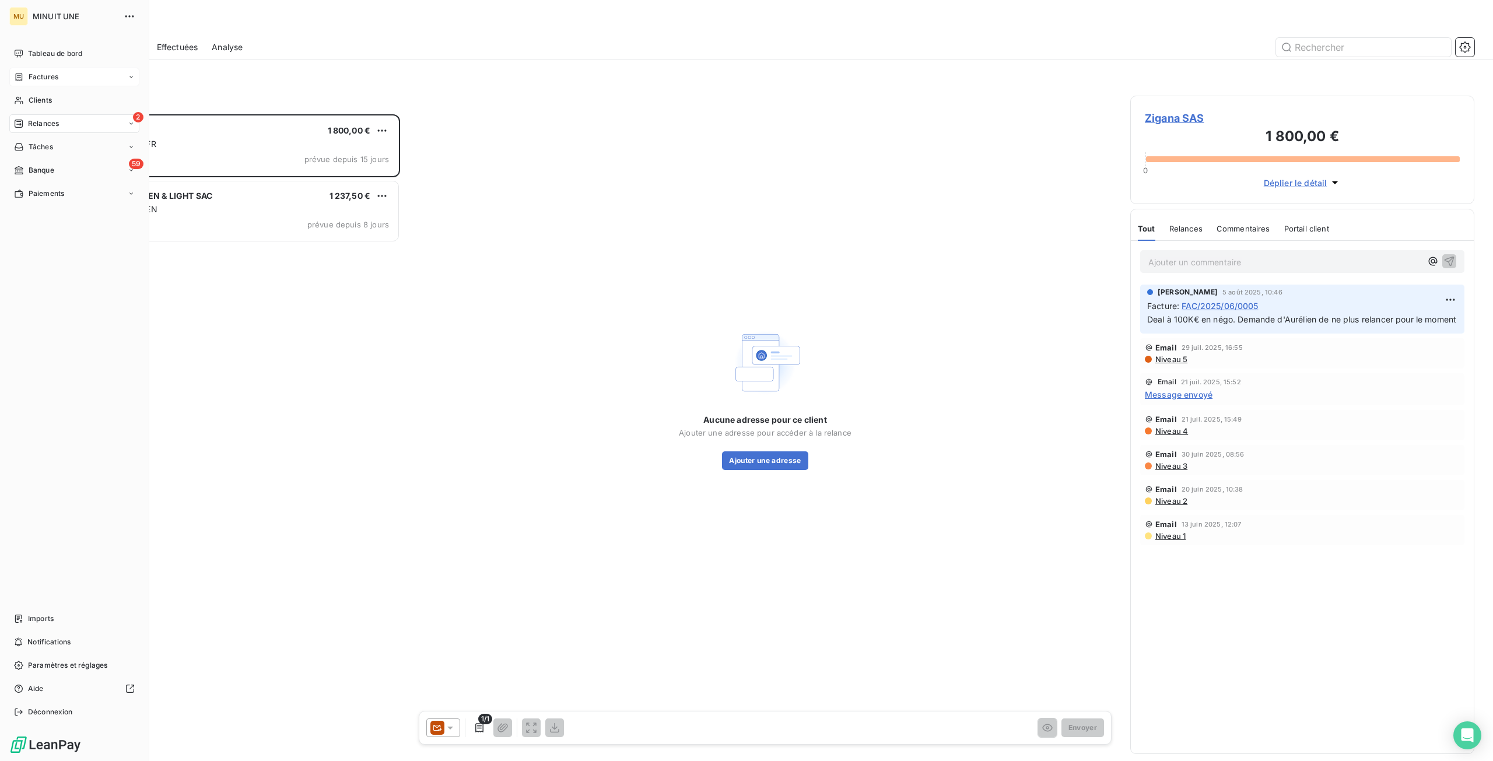
click at [22, 77] on icon at bounding box center [19, 77] width 7 height 8
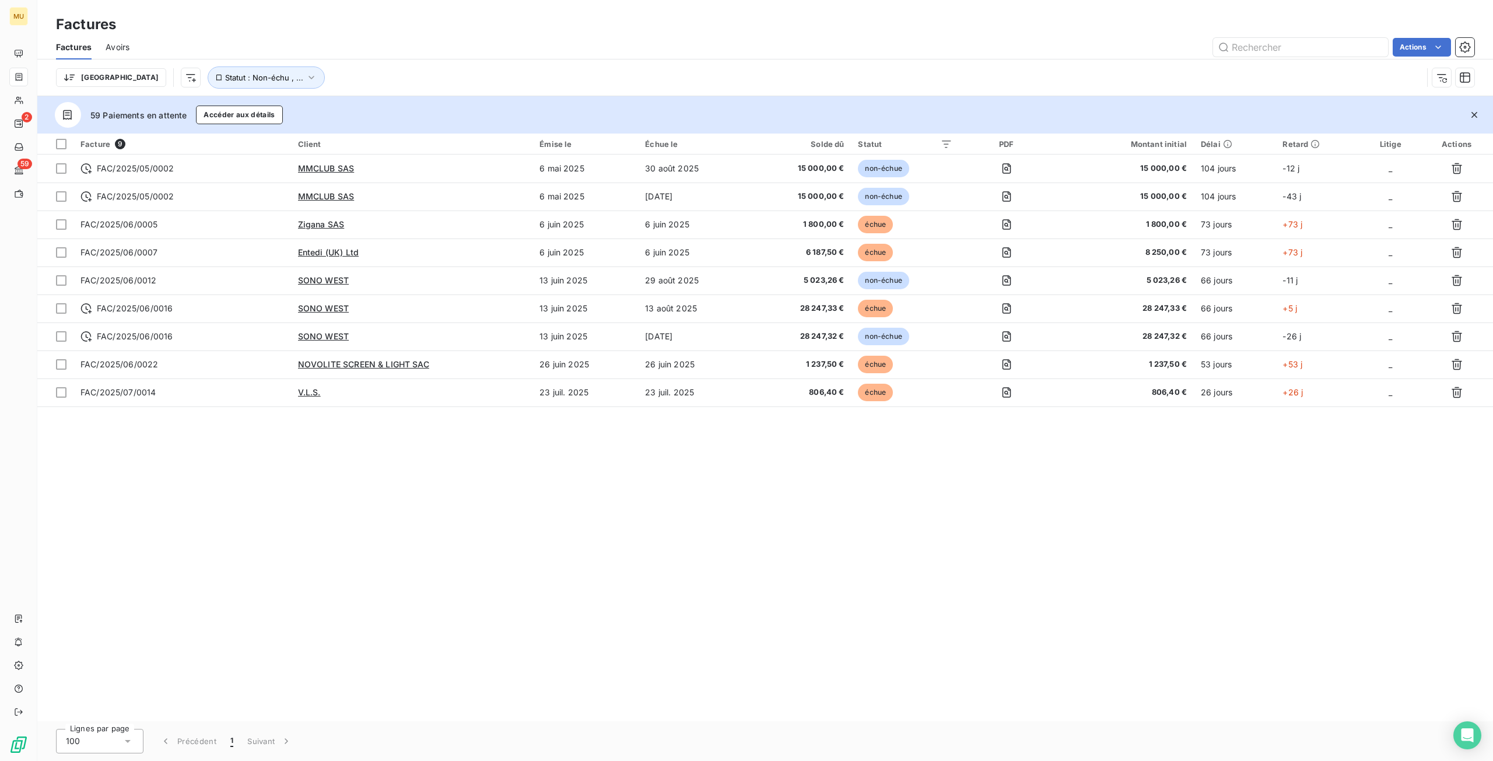
click at [276, 531] on div "Facture 9 Client Émise le Échue le Solde dû Statut PDF Montant initial Délai Re…" at bounding box center [764, 428] width 1455 height 588
click at [271, 542] on div "Facture 9 Client Émise le Échue le Solde dû Statut PDF Montant initial Délai Re…" at bounding box center [764, 428] width 1455 height 588
